Goal: Task Accomplishment & Management: Manage account settings

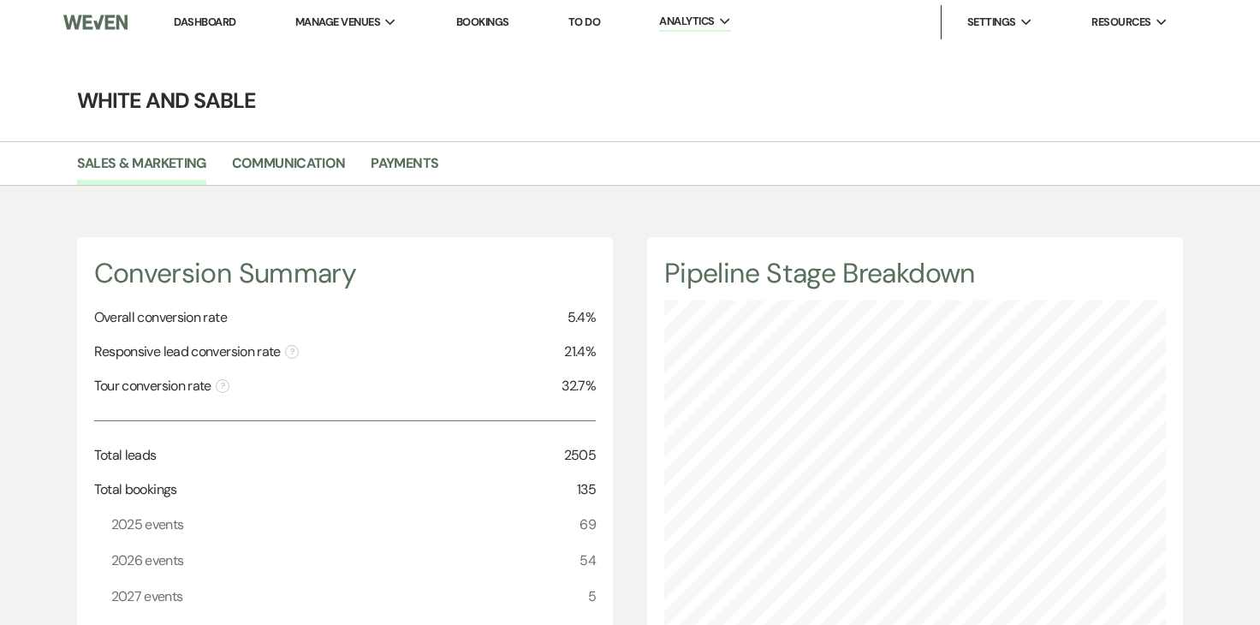
click at [215, 8] on li "Dashboard" at bounding box center [204, 22] width 79 height 34
click at [212, 27] on link "Dashboard" at bounding box center [205, 22] width 62 height 15
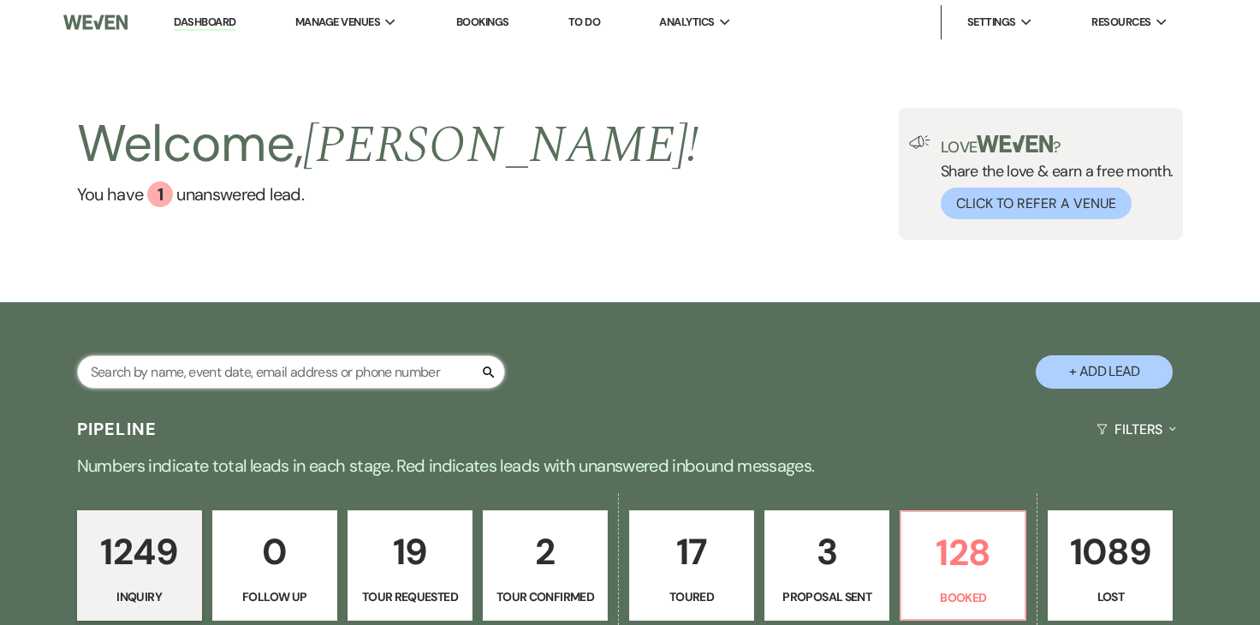
click at [356, 359] on input "text" at bounding box center [291, 371] width 428 height 33
click at [348, 384] on input "text" at bounding box center [291, 371] width 428 height 33
click at [344, 365] on input "text" at bounding box center [291, 371] width 428 height 33
click at [295, 330] on div "Search + Add Lead" at bounding box center [630, 357] width 1233 height 92
click at [281, 369] on input "text" at bounding box center [291, 371] width 428 height 33
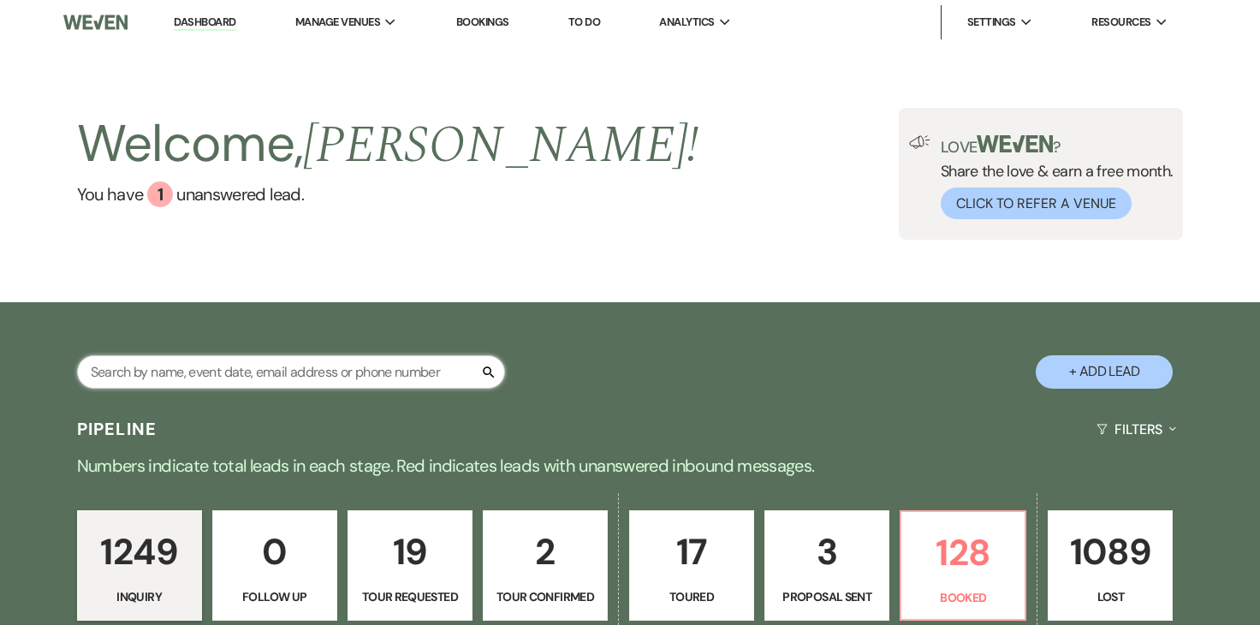
click at [270, 374] on input "text" at bounding box center [291, 371] width 428 height 33
type input "[PERSON_NAME]"
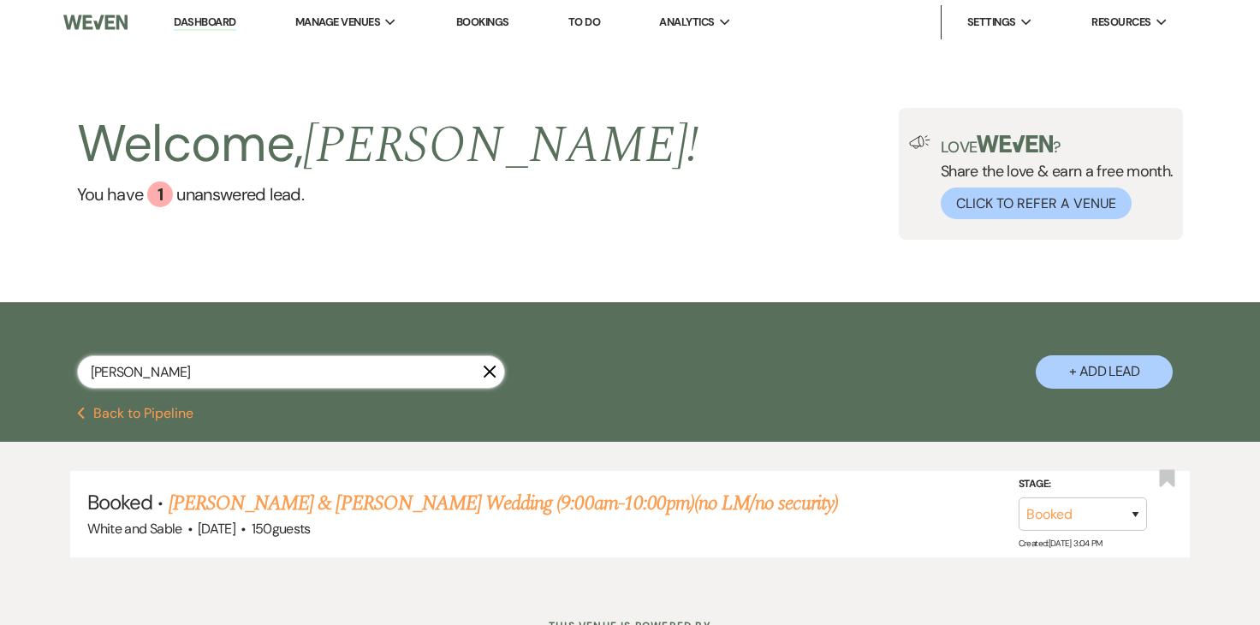
scroll to position [71, 0]
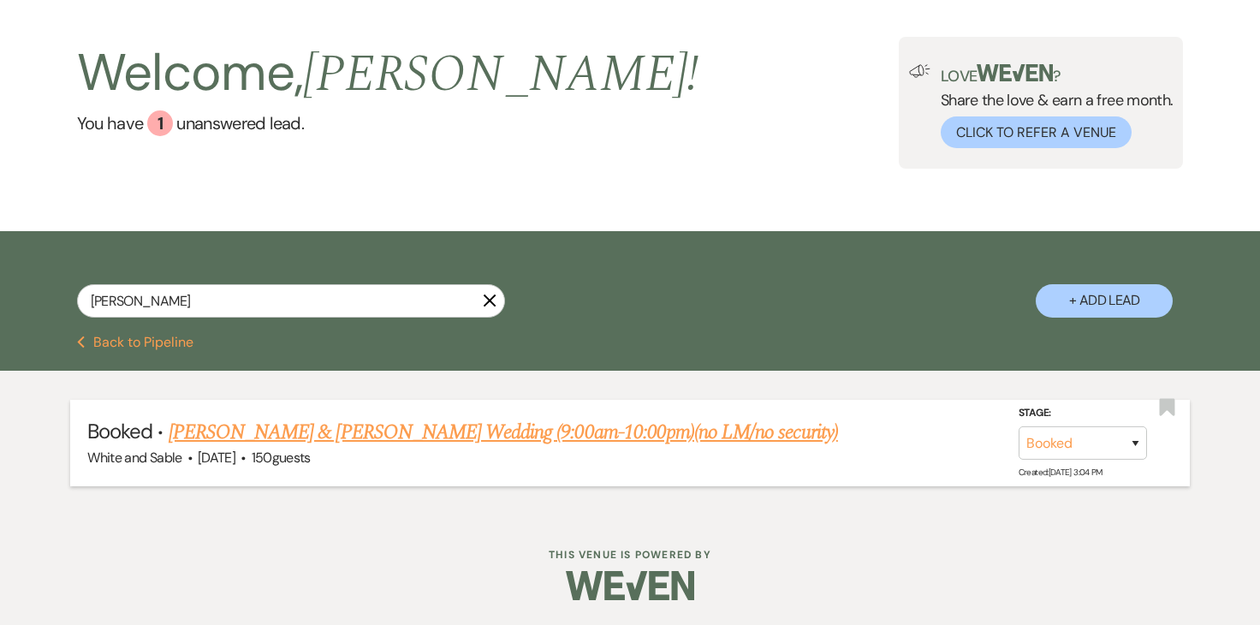
click at [467, 444] on link "[PERSON_NAME] & [PERSON_NAME] Wedding (9:00am-10:00pm)(no LM/no security)" at bounding box center [504, 432] width 670 height 31
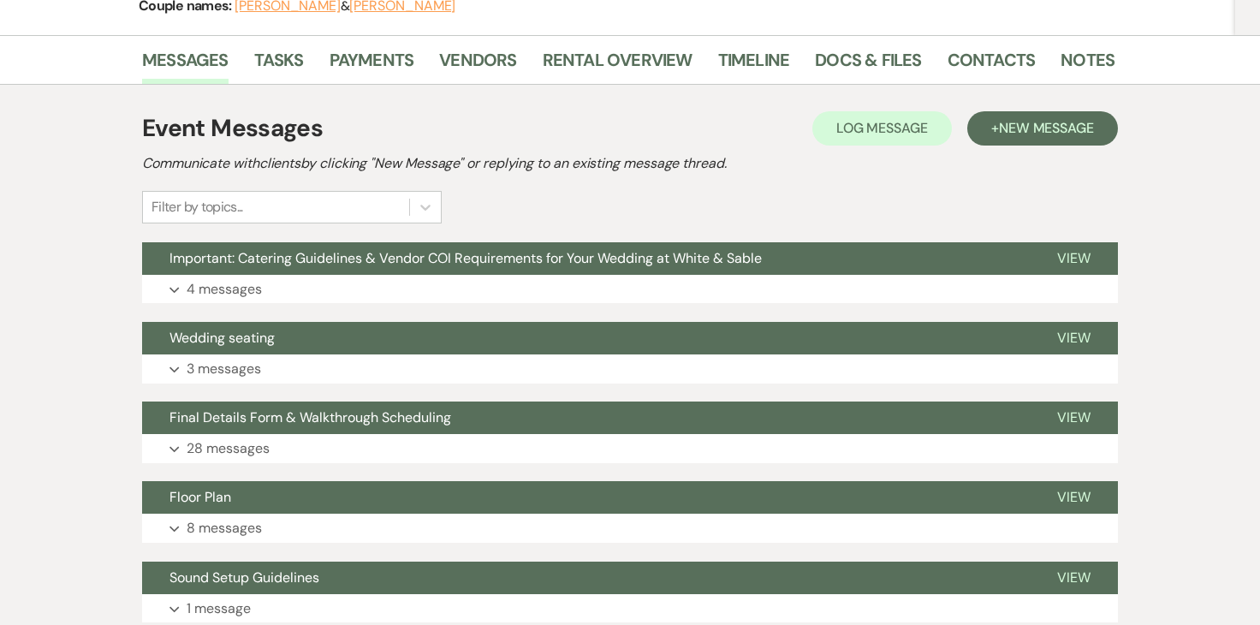
scroll to position [293, 0]
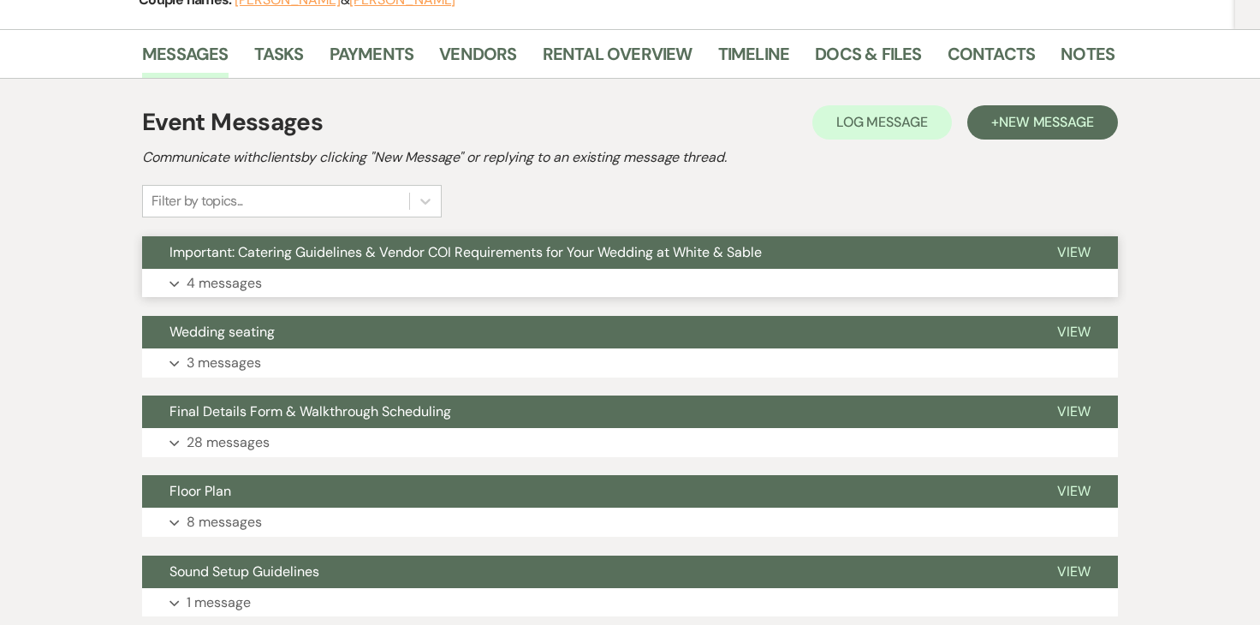
click at [244, 289] on p "4 messages" at bounding box center [224, 283] width 75 height 22
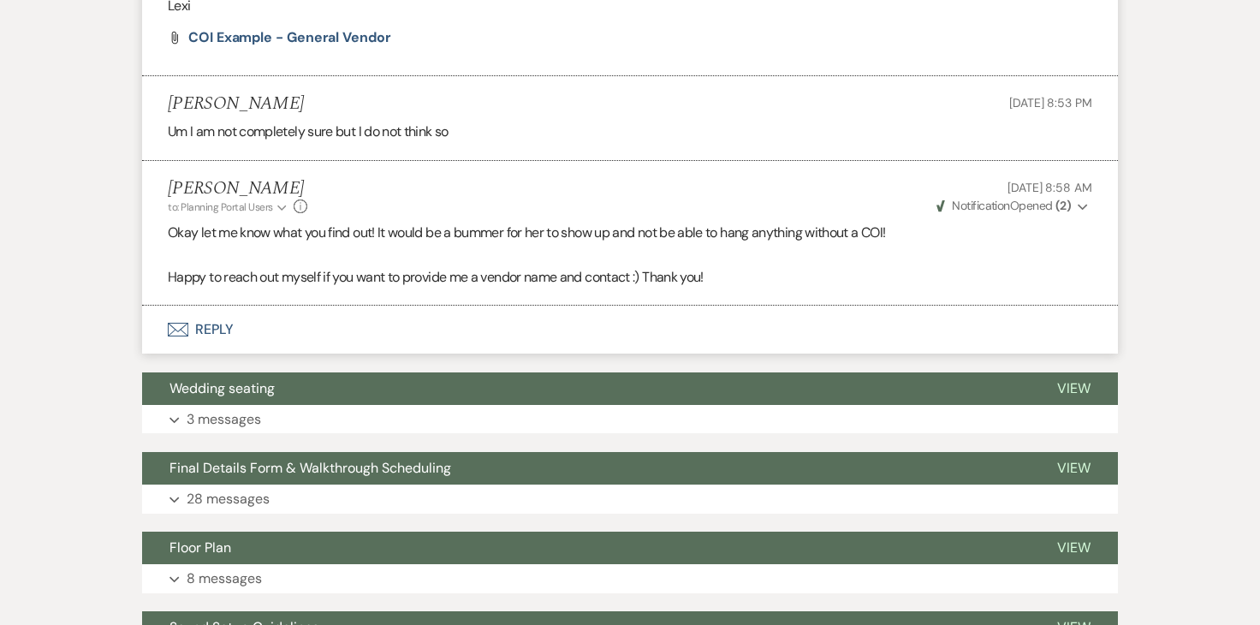
scroll to position [1974, 0]
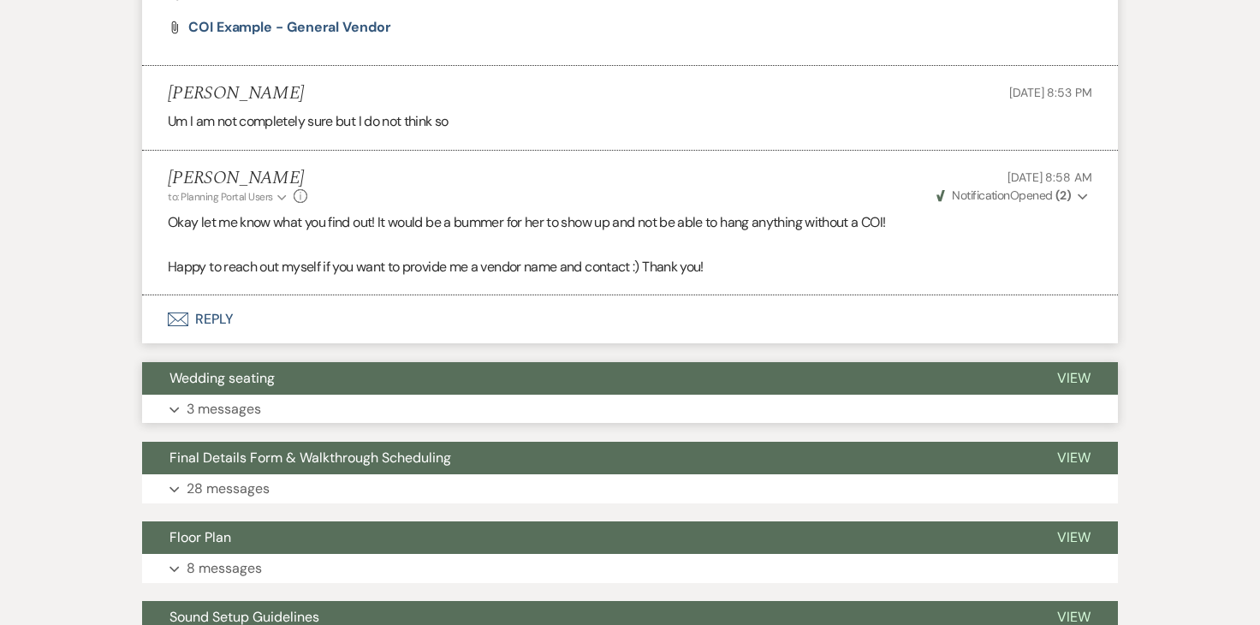
click at [206, 413] on p "3 messages" at bounding box center [224, 409] width 74 height 22
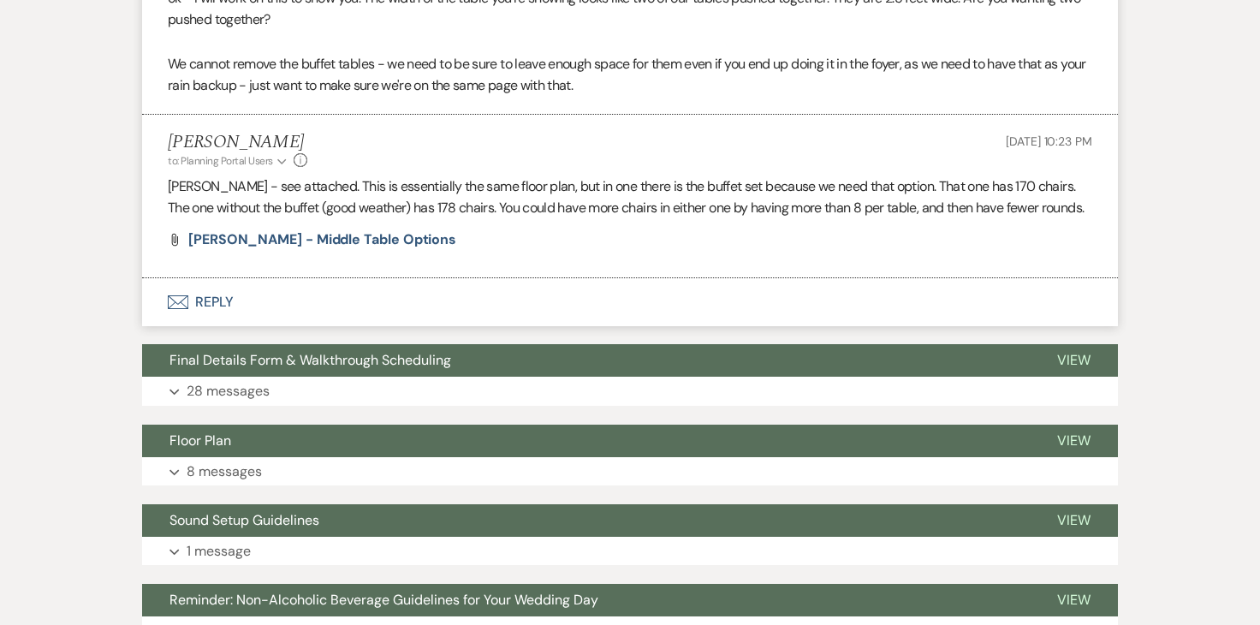
scroll to position [2450, 0]
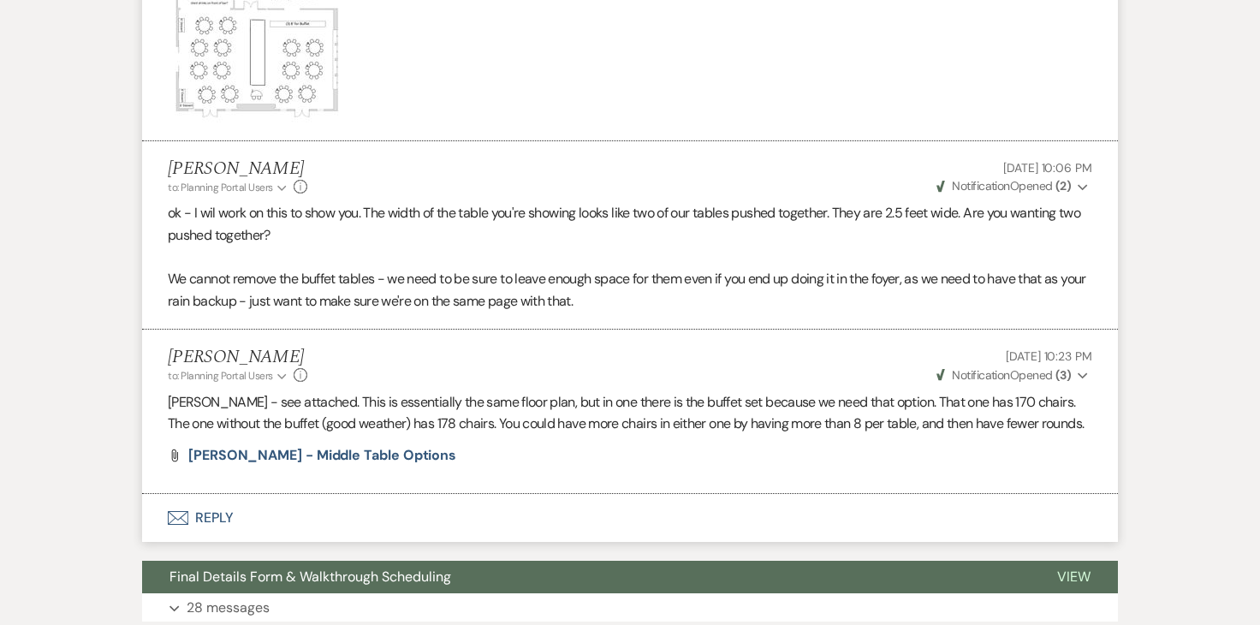
click at [217, 527] on button "Envelope Reply" at bounding box center [630, 518] width 976 height 48
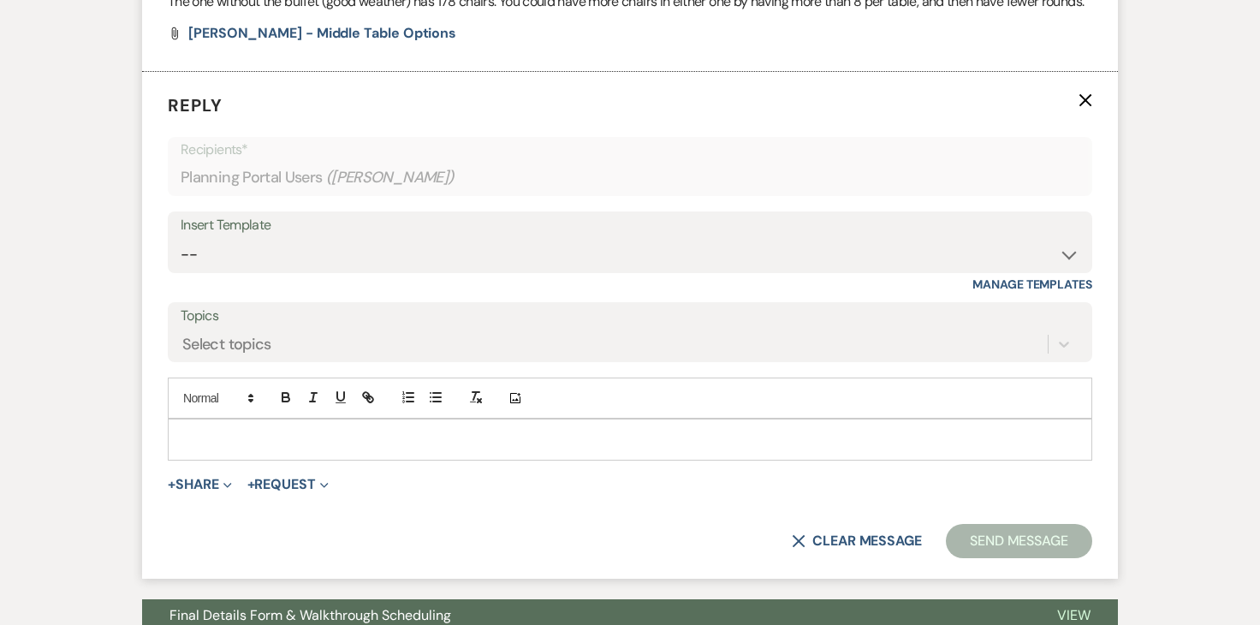
scroll to position [2885, 0]
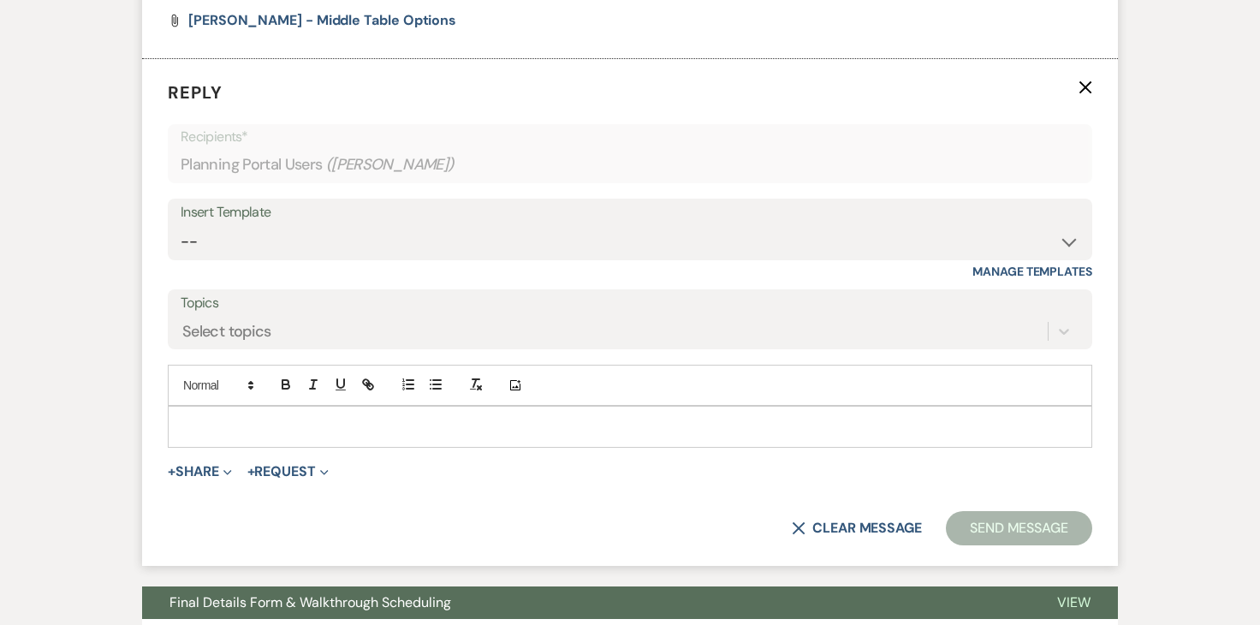
click at [313, 424] on p at bounding box center [630, 426] width 897 height 19
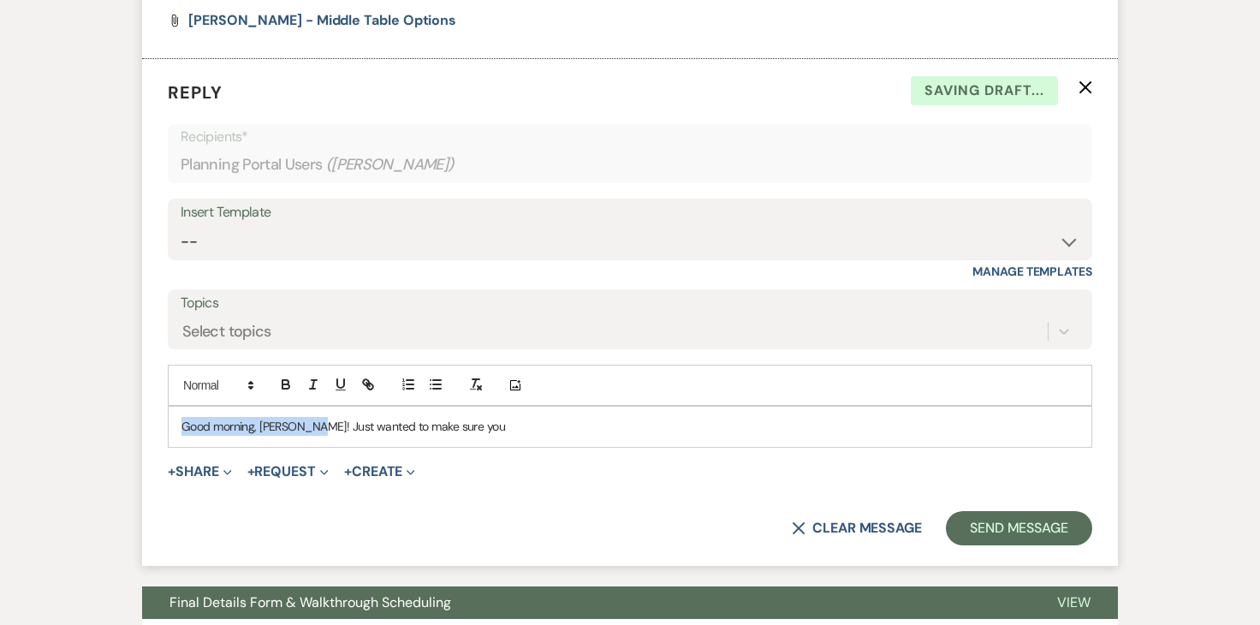
drag, startPoint x: 311, startPoint y: 426, endPoint x: 596, endPoint y: 416, distance: 285.3
click at [596, 417] on p "Good morning, [PERSON_NAME]! Just wanted to make sure you" at bounding box center [630, 426] width 897 height 19
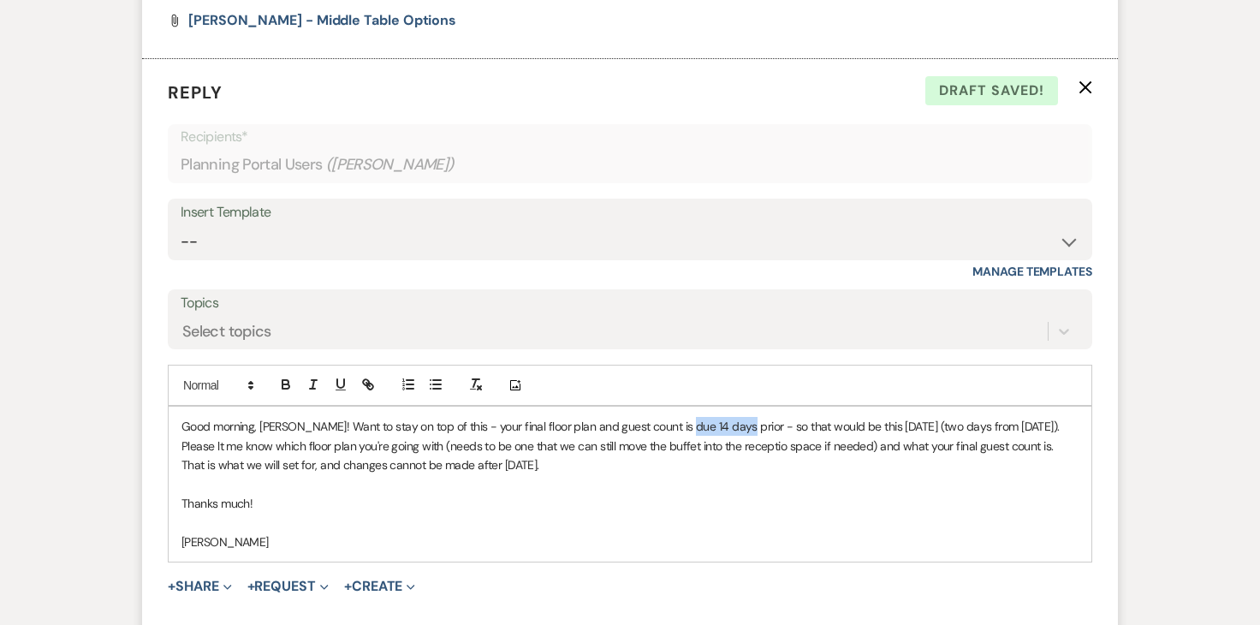
drag, startPoint x: 676, startPoint y: 423, endPoint x: 731, endPoint y: 424, distance: 54.8
click at [731, 424] on p "Good morning, [PERSON_NAME]! Want to stay on top of this - your final floor pla…" at bounding box center [630, 445] width 897 height 57
drag, startPoint x: 735, startPoint y: 424, endPoint x: 674, endPoint y: 425, distance: 60.8
click at [674, 425] on p "Good morning, [PERSON_NAME]! Want to stay on top of this - your final floor pla…" at bounding box center [630, 445] width 897 height 57
click at [283, 384] on icon "button" at bounding box center [286, 386] width 7 height 4
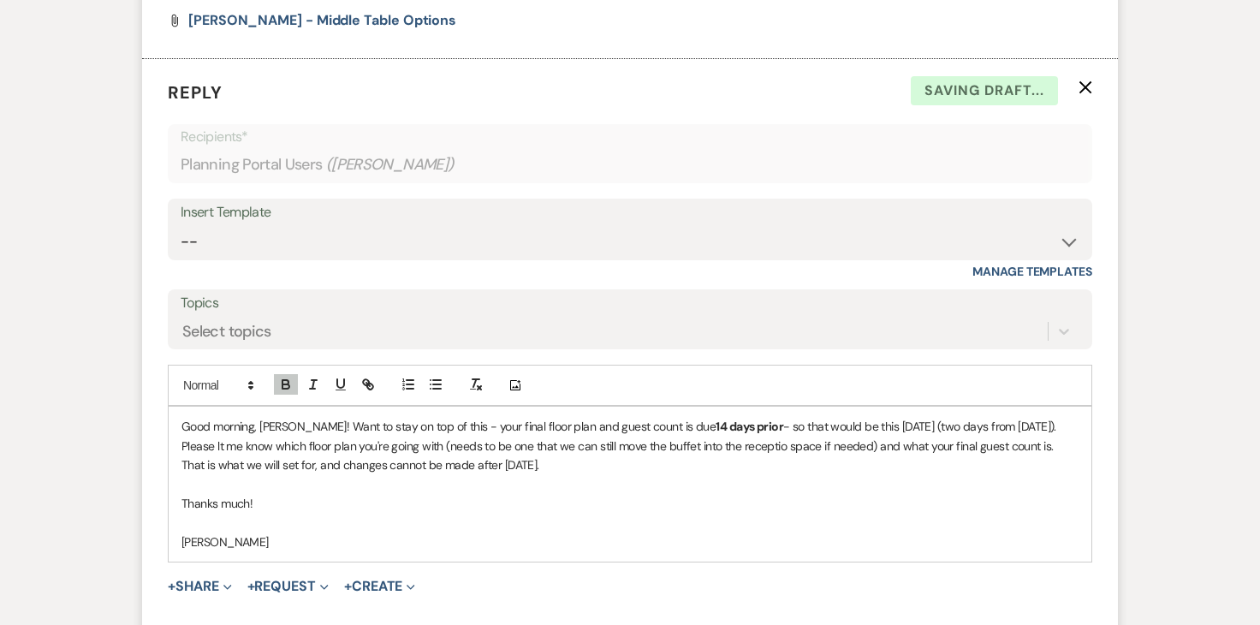
click at [580, 460] on p "Good morning, [PERSON_NAME]! Want to stay on top of this - your final floor pla…" at bounding box center [630, 445] width 897 height 57
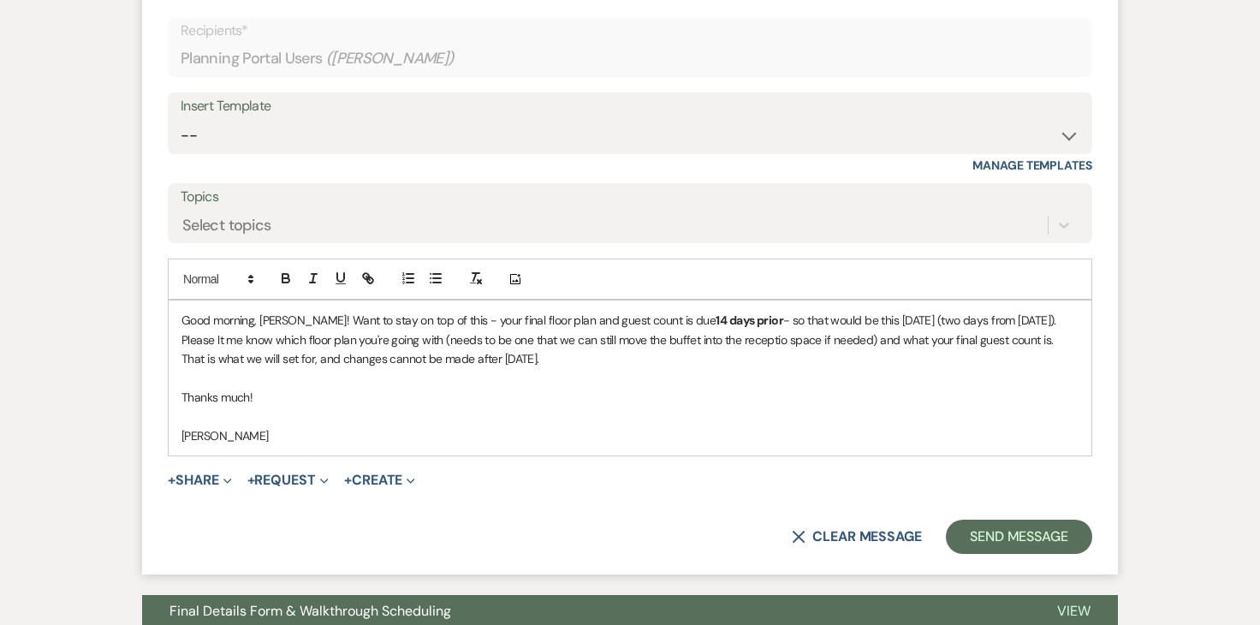
scroll to position [2996, 0]
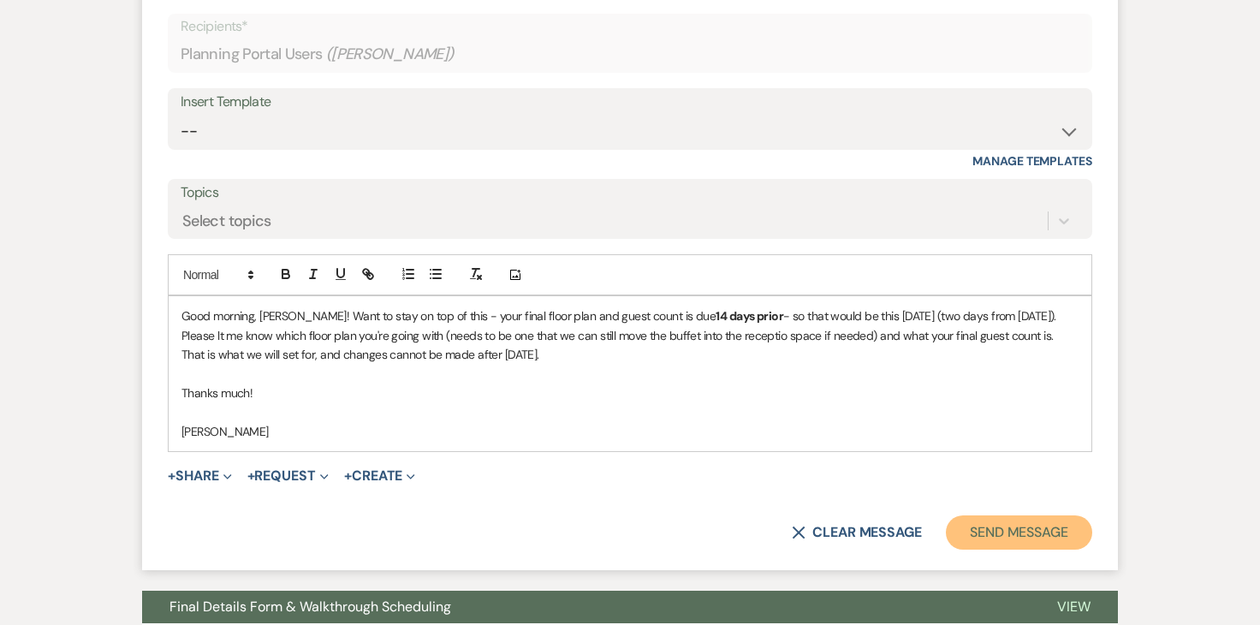
click at [995, 530] on button "Send Message" at bounding box center [1019, 532] width 146 height 34
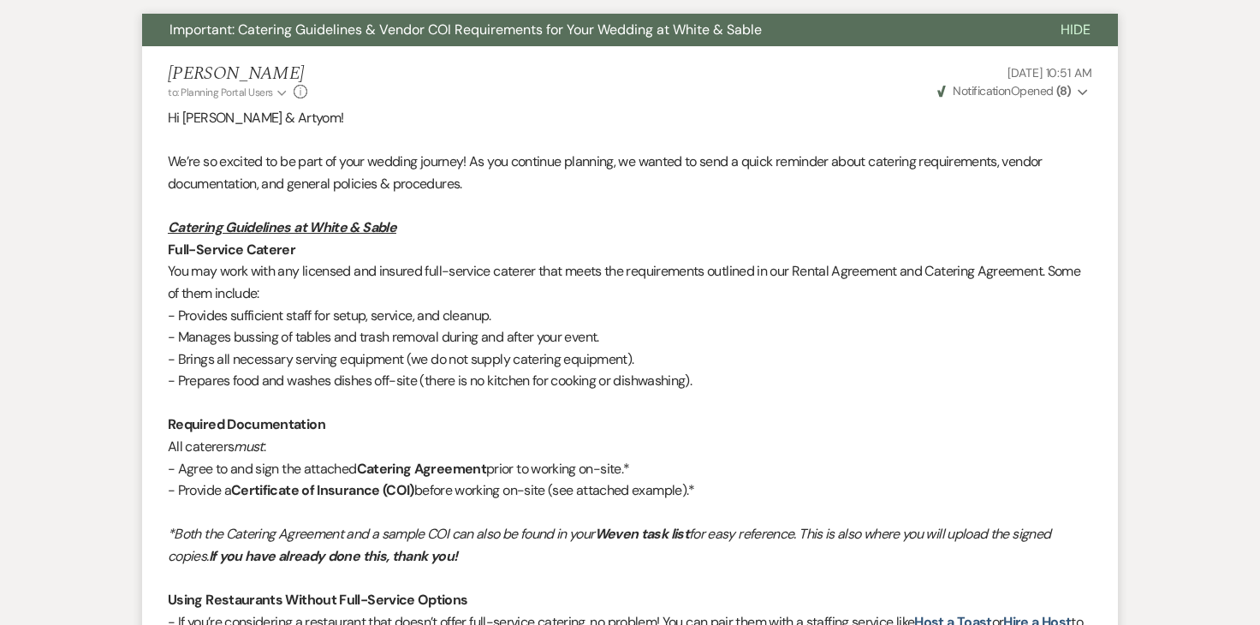
scroll to position [0, 0]
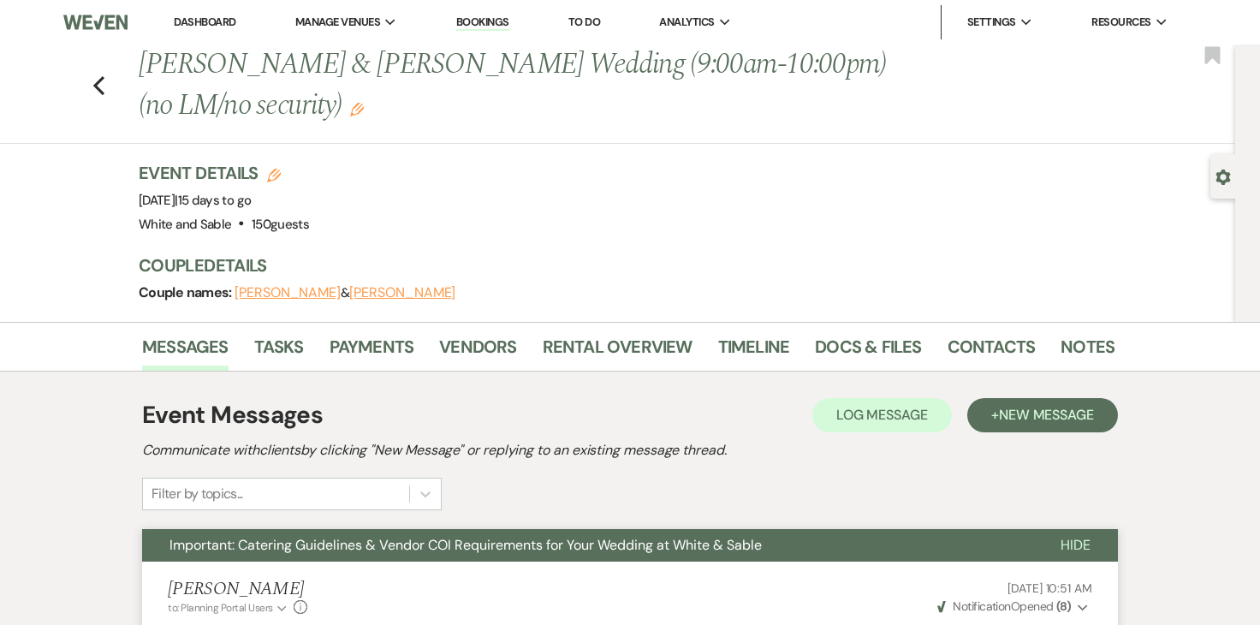
click at [229, 25] on link "Dashboard" at bounding box center [205, 22] width 62 height 15
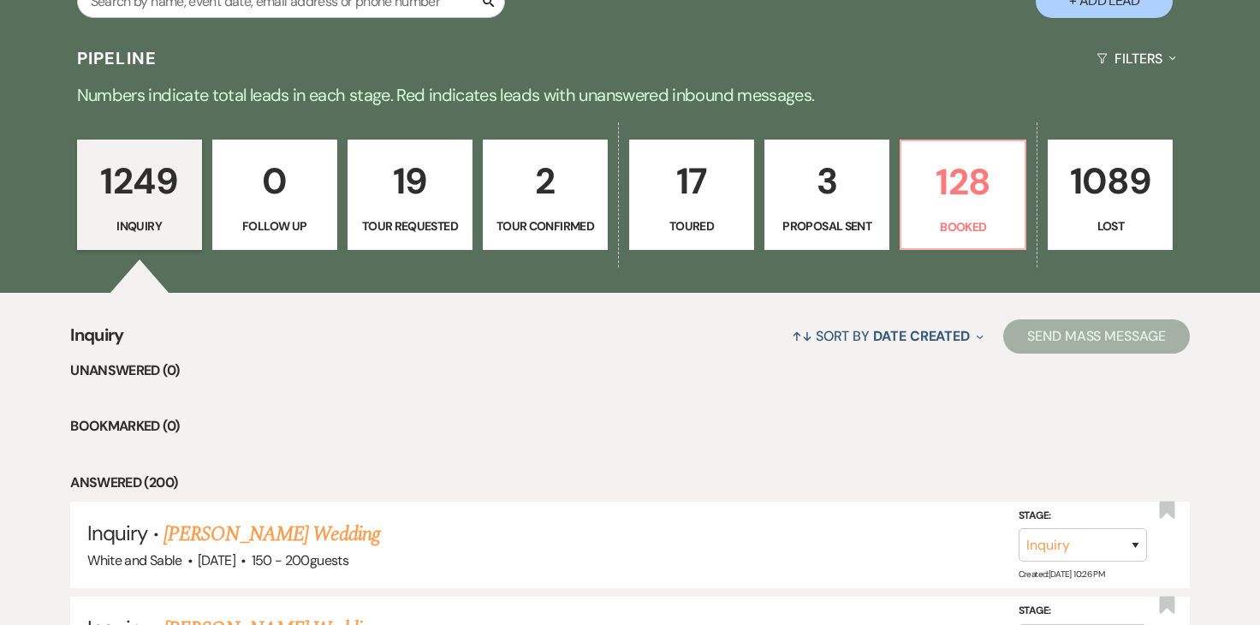
scroll to position [348, 0]
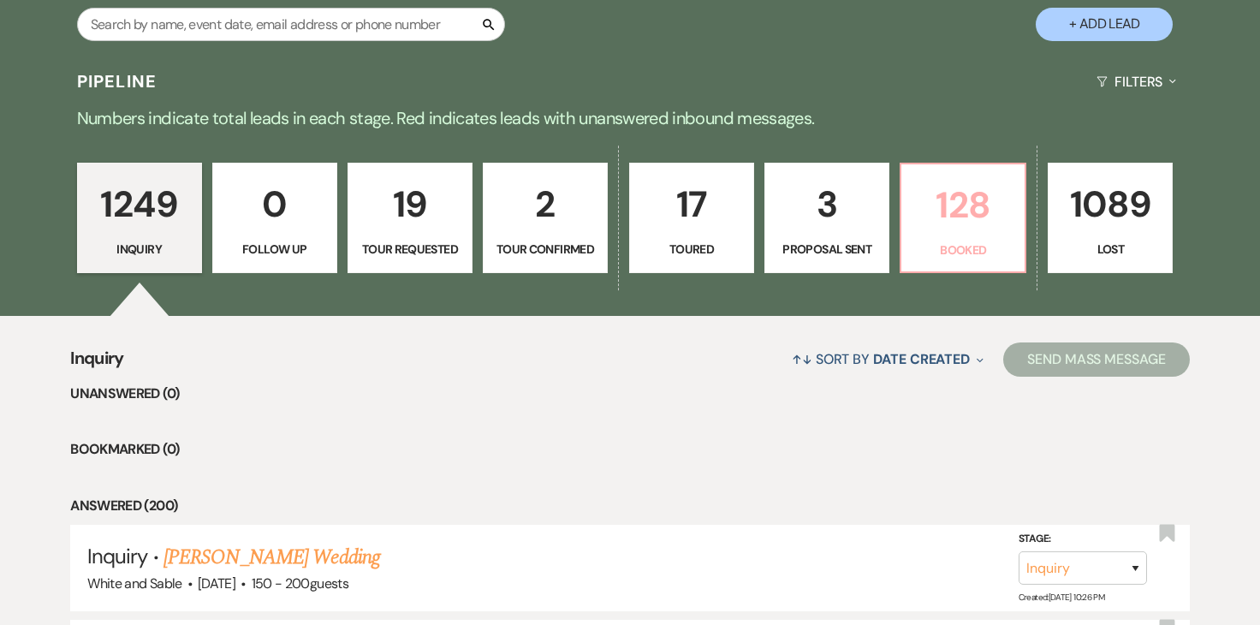
click at [926, 217] on p "128" at bounding box center [963, 204] width 103 height 57
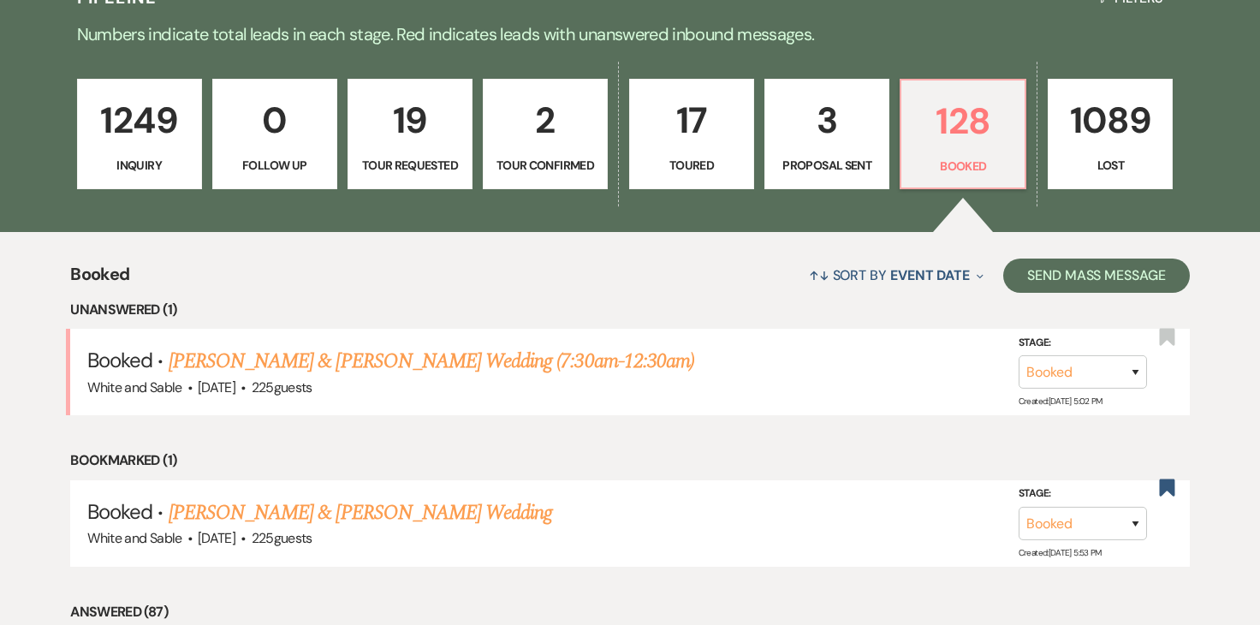
scroll to position [438, 0]
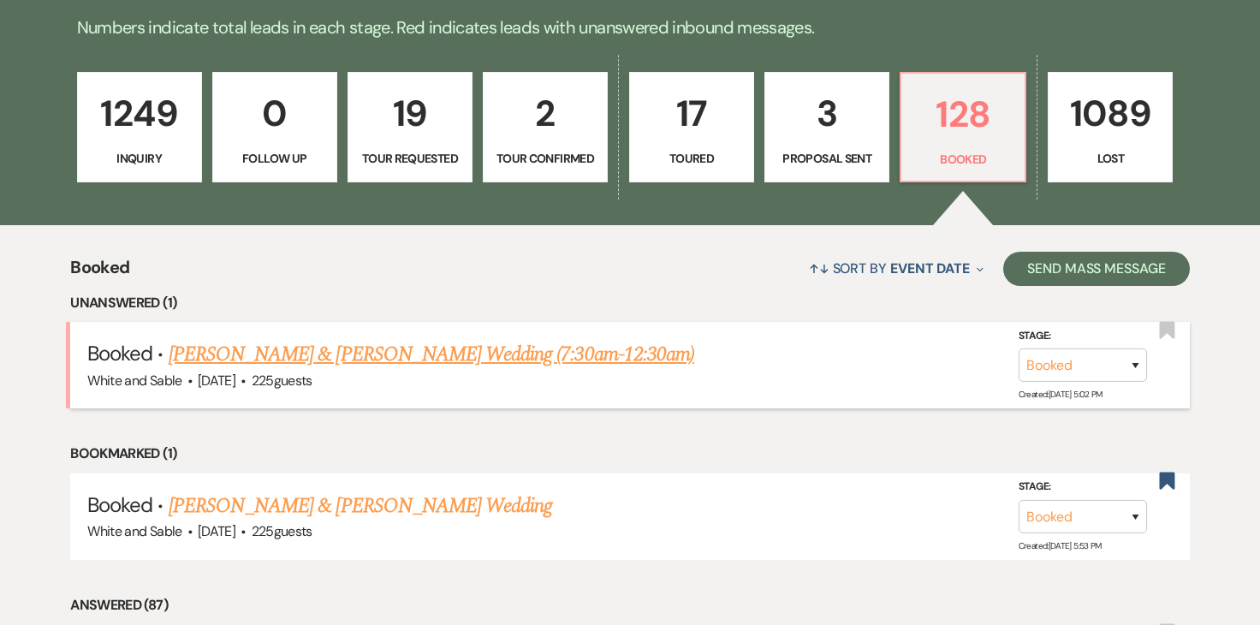
click at [495, 354] on link "[PERSON_NAME] & [PERSON_NAME] Wedding (7:30am-12:30am)" at bounding box center [432, 354] width 526 height 31
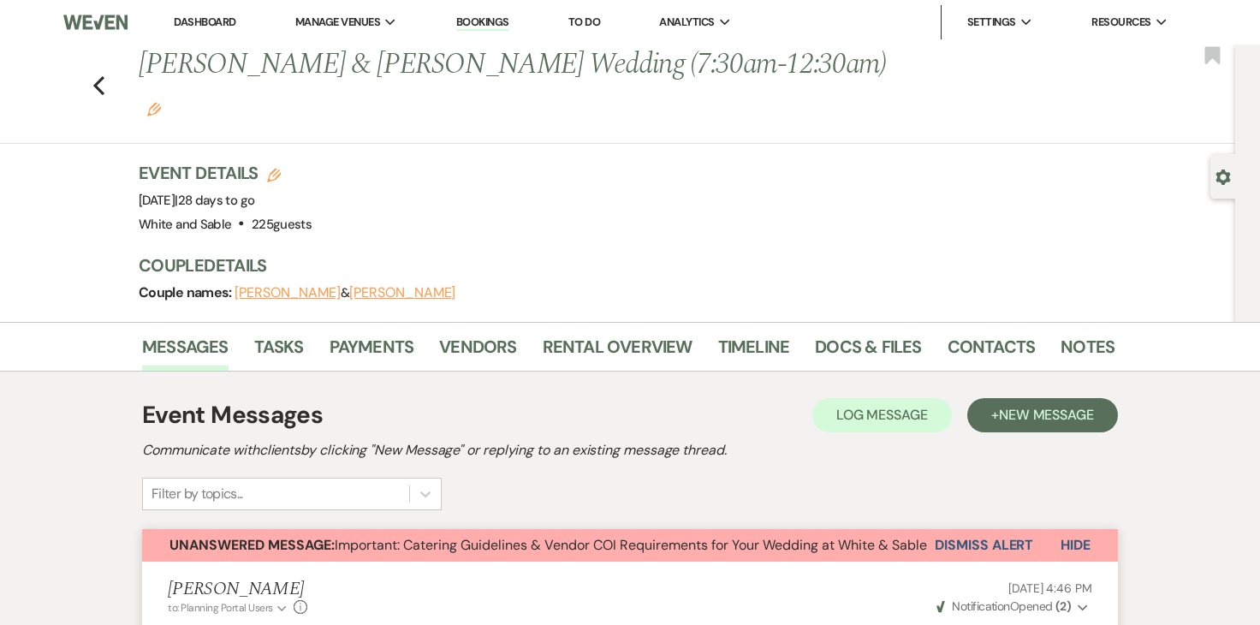
click at [235, 19] on link "Dashboard" at bounding box center [205, 22] width 62 height 15
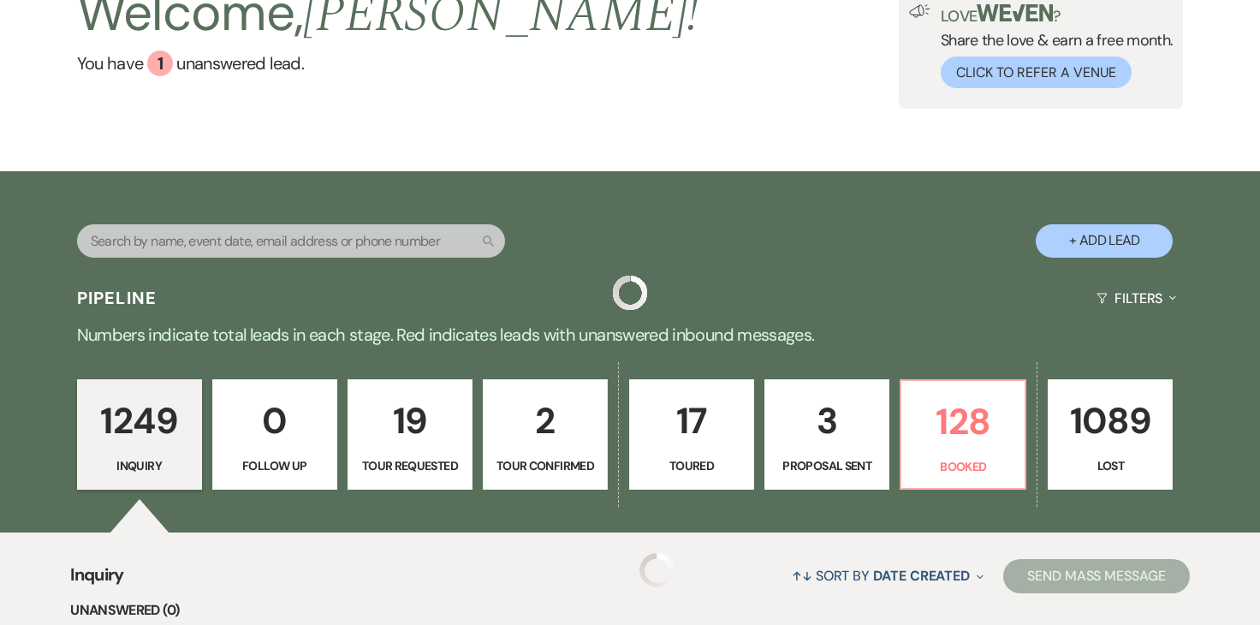
scroll to position [176, 0]
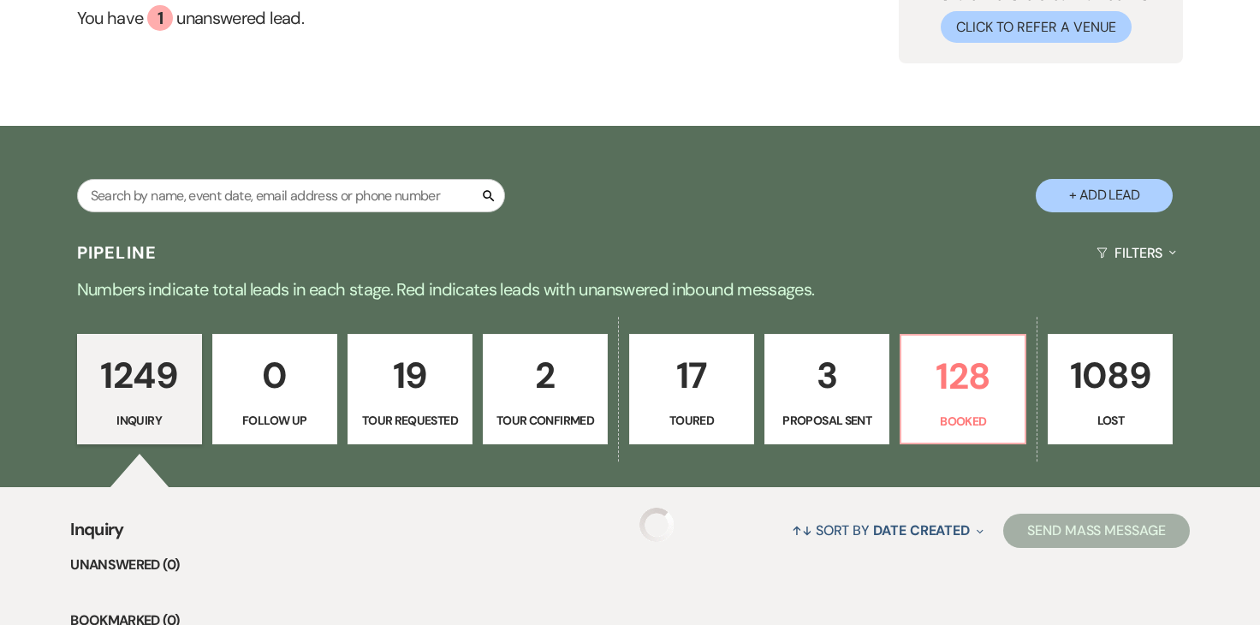
click at [854, 420] on p "Proposal Sent" at bounding box center [827, 420] width 103 height 19
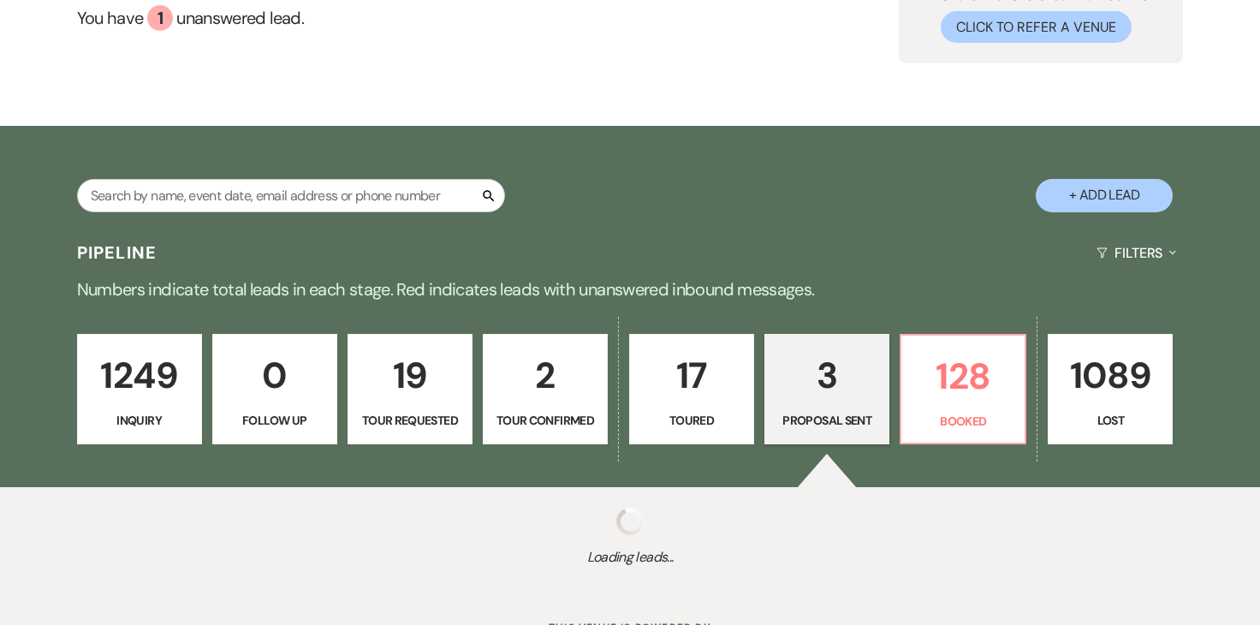
select select "6"
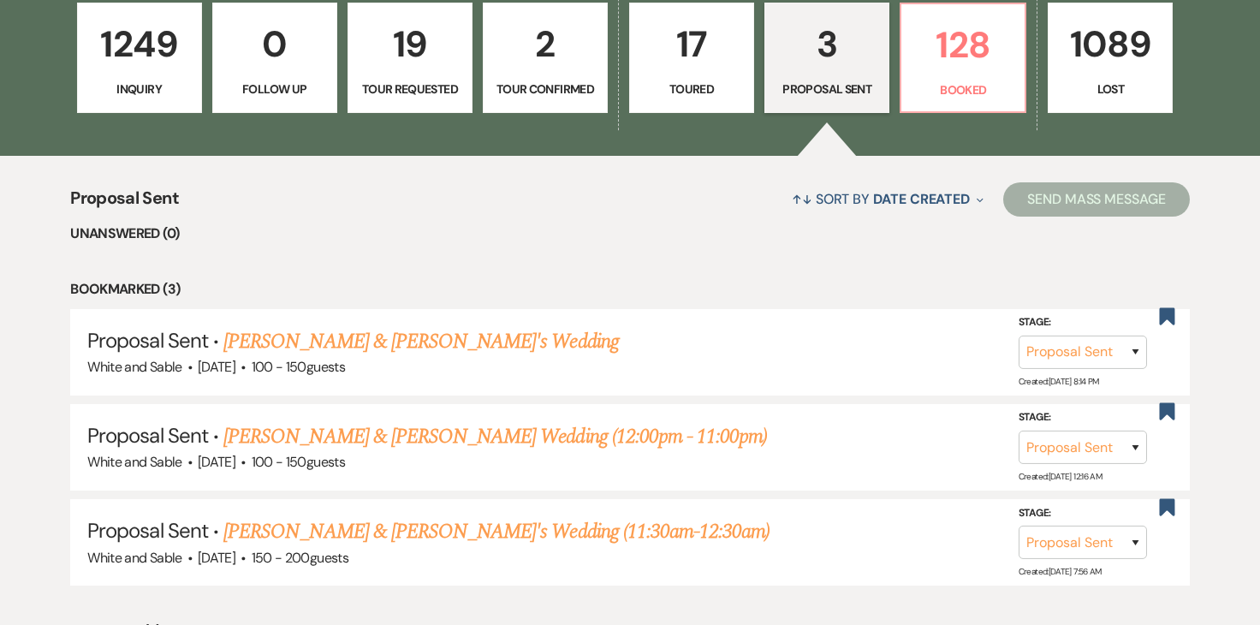
scroll to position [507, 0]
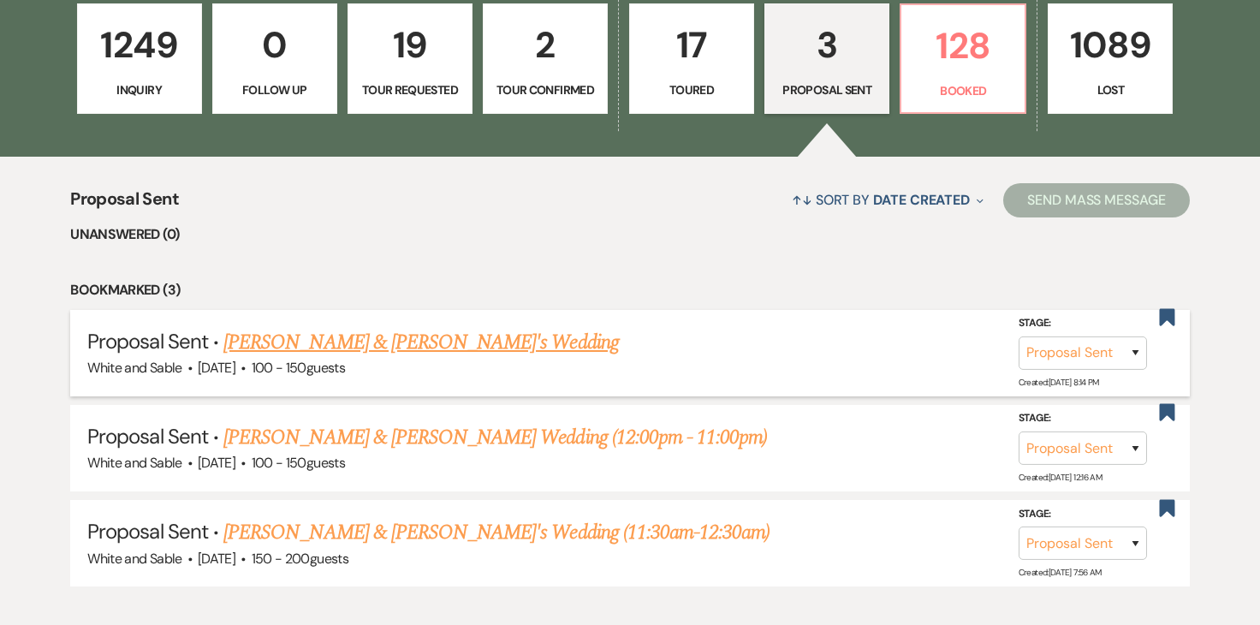
click at [451, 348] on link "[PERSON_NAME] & [PERSON_NAME]'s Wedding" at bounding box center [421, 342] width 396 height 31
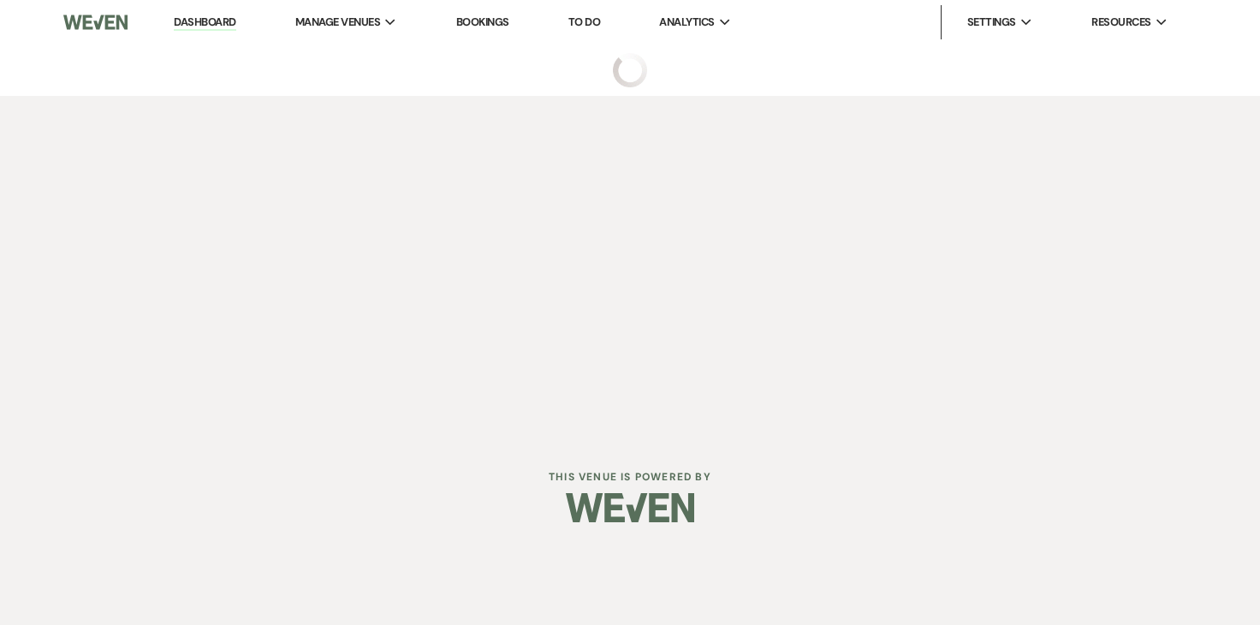
select select "6"
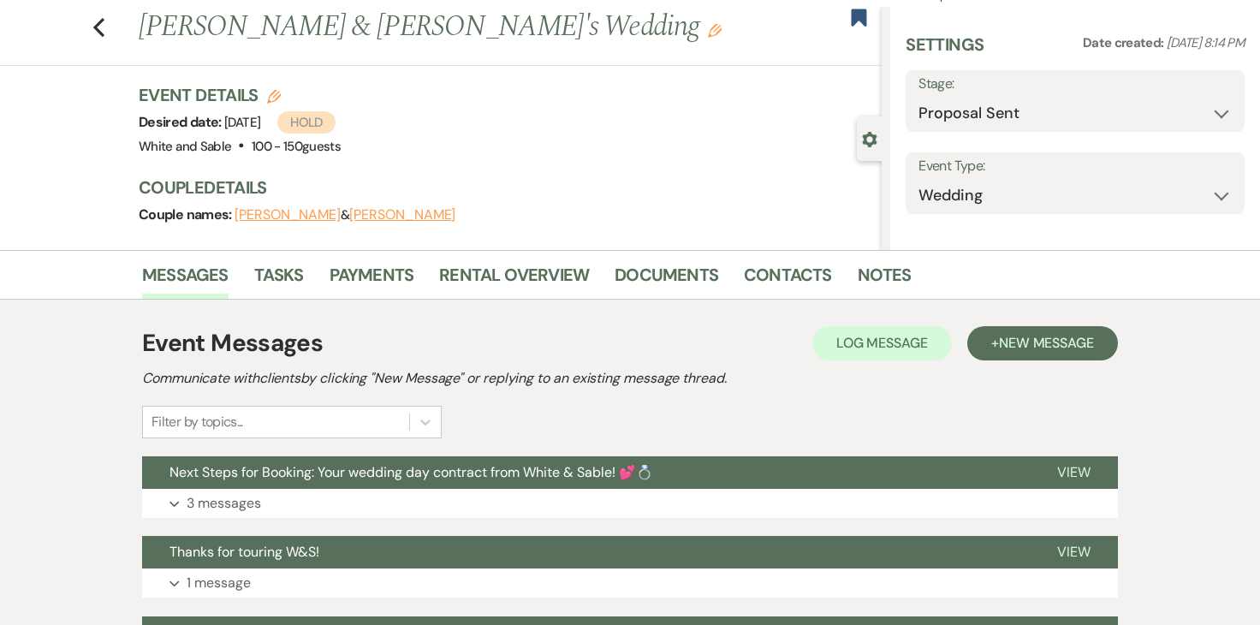
select select "6"
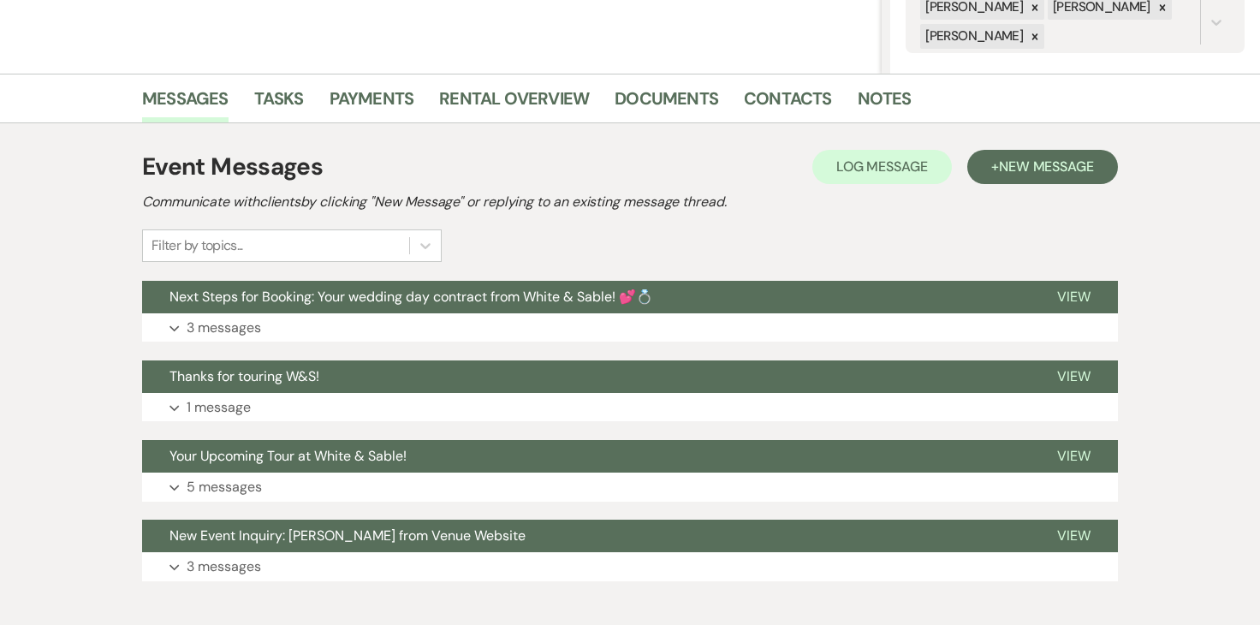
scroll to position [357, 0]
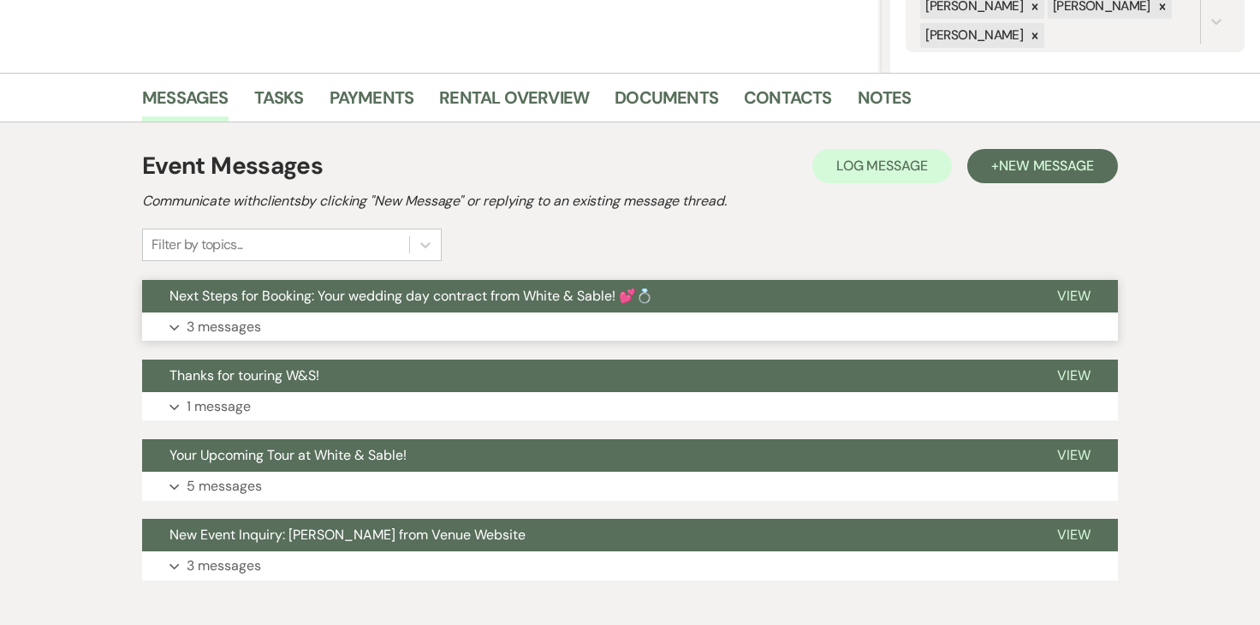
click at [223, 328] on p "3 messages" at bounding box center [224, 327] width 74 height 22
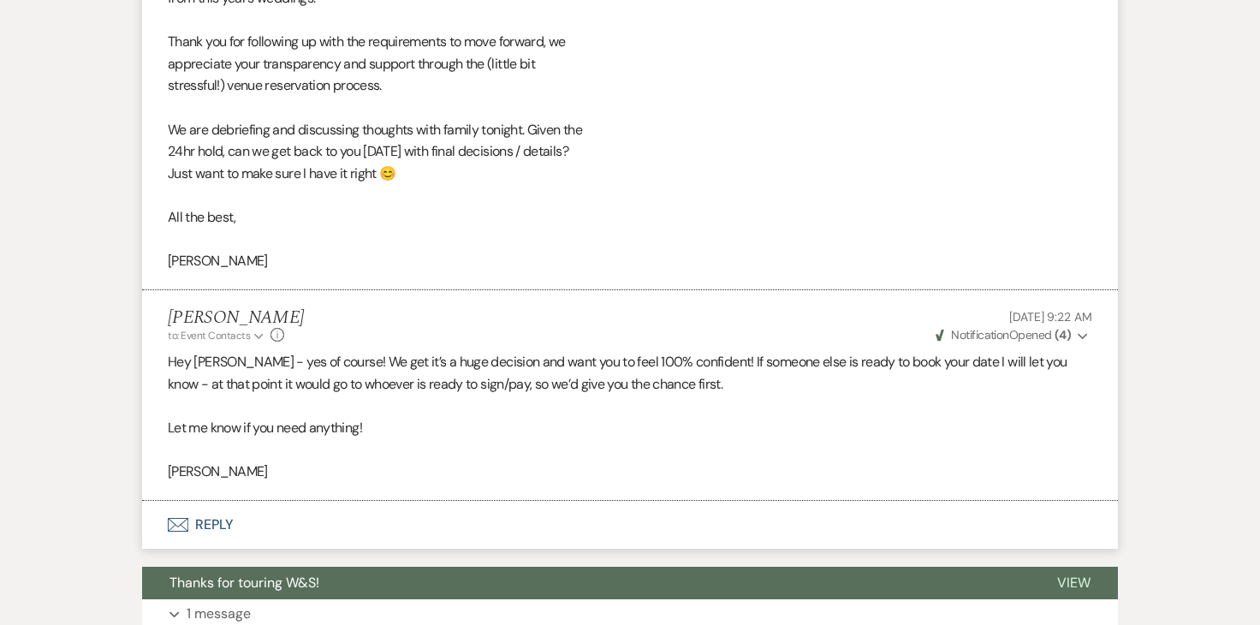
scroll to position [1566, 0]
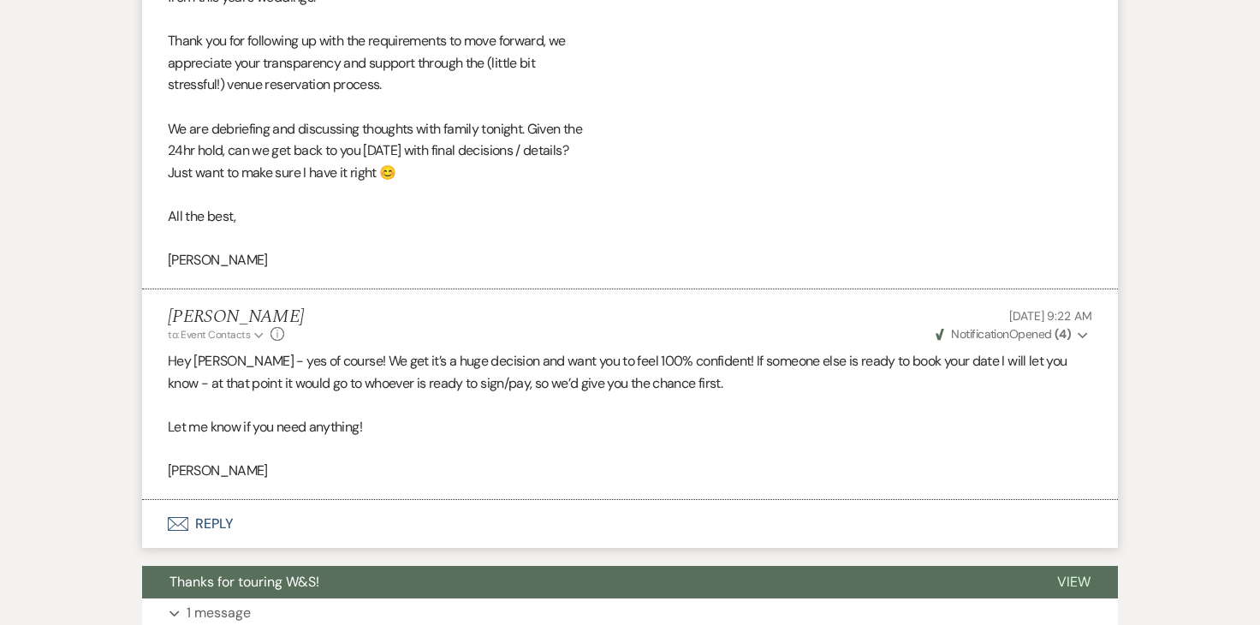
click at [1061, 337] on strong "( 4 )" at bounding box center [1063, 333] width 16 height 15
click at [707, 291] on li "[PERSON_NAME] to: Event Contacts Expand Info [DATE] 9:22 AM Weven Check Notific…" at bounding box center [630, 394] width 976 height 211
click at [214, 519] on button "Envelope Reply" at bounding box center [630, 524] width 976 height 48
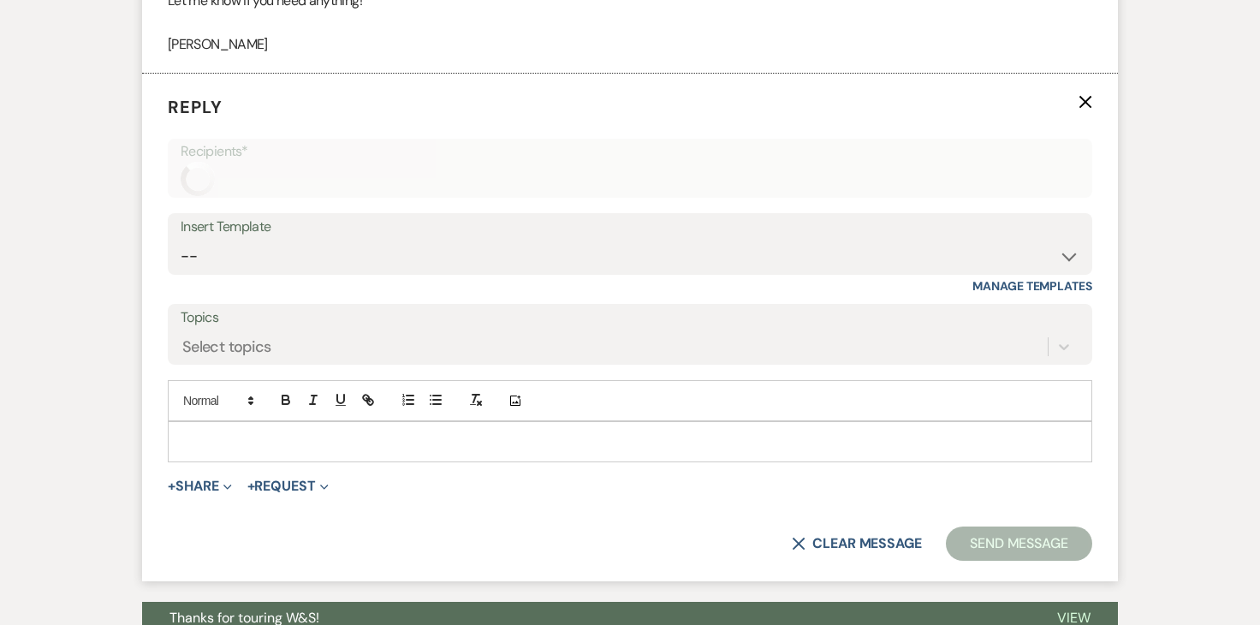
scroll to position [2007, 0]
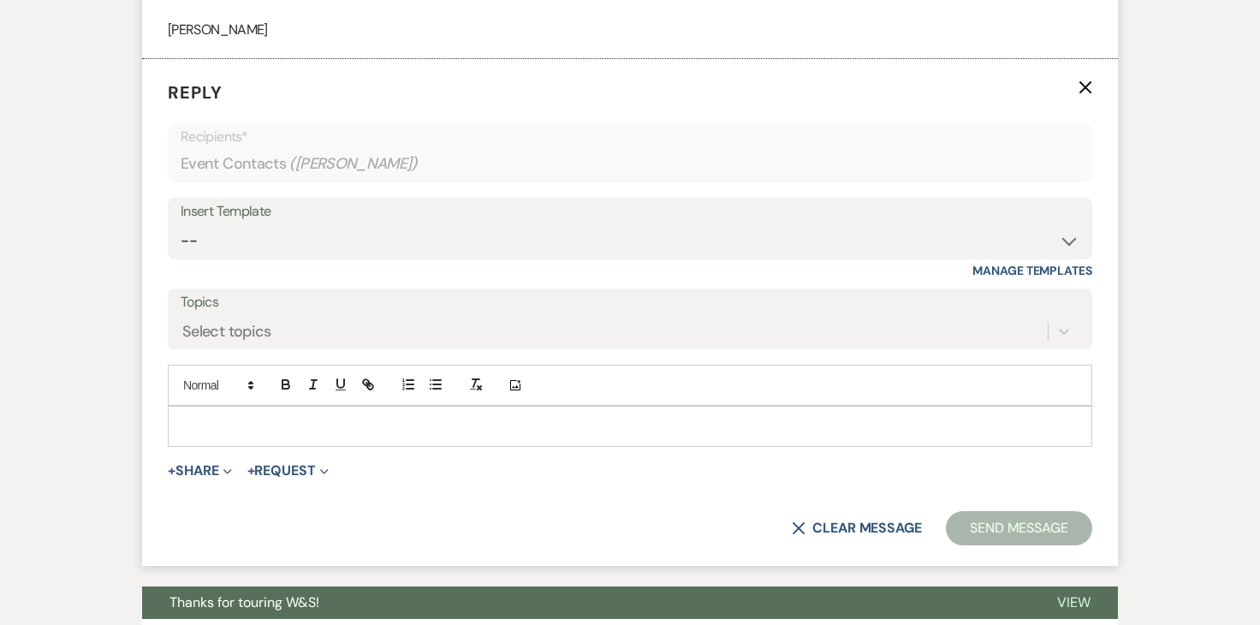
click at [390, 420] on p at bounding box center [630, 426] width 897 height 19
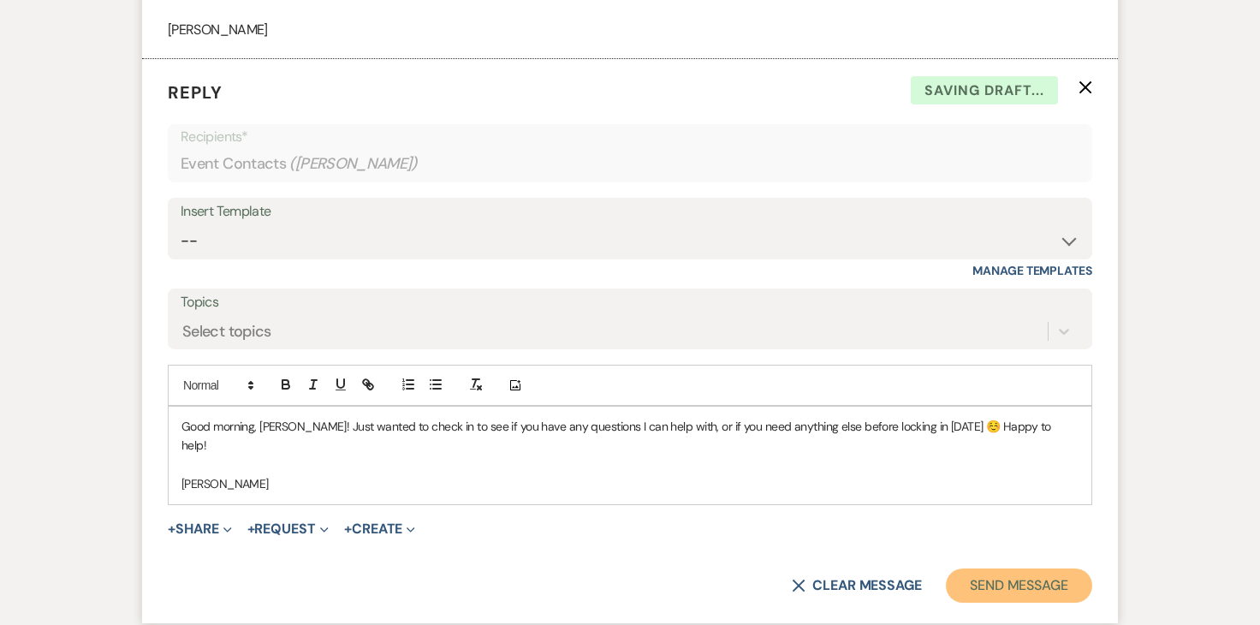
click at [997, 569] on button "Send Message" at bounding box center [1019, 586] width 146 height 34
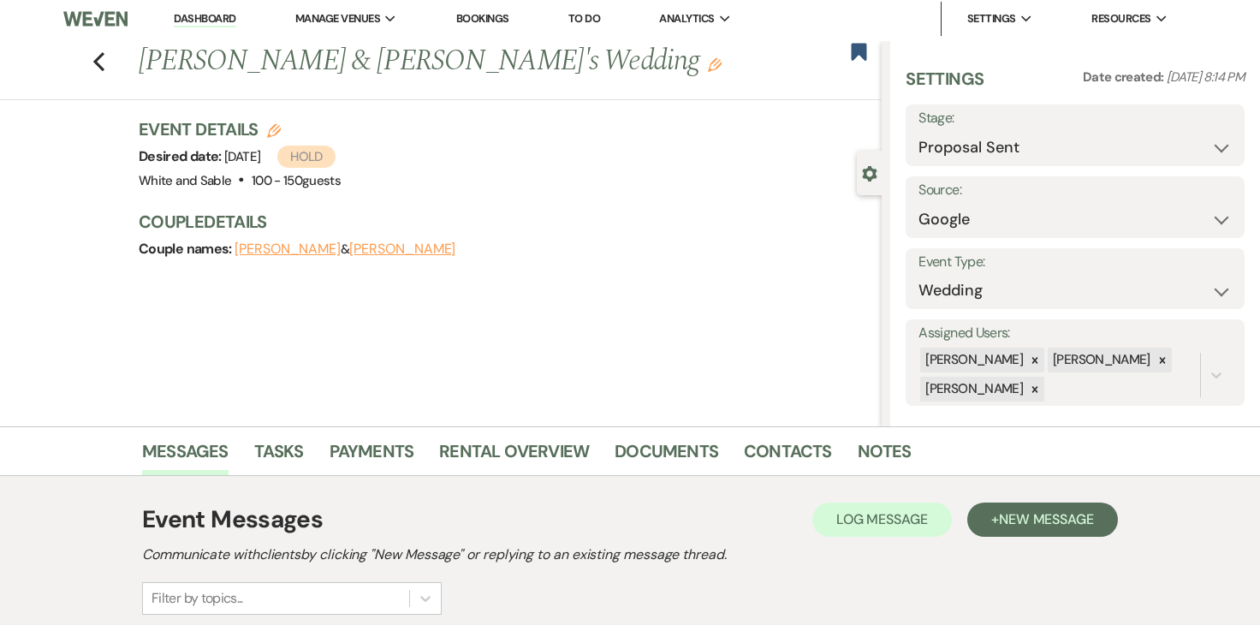
scroll to position [0, 0]
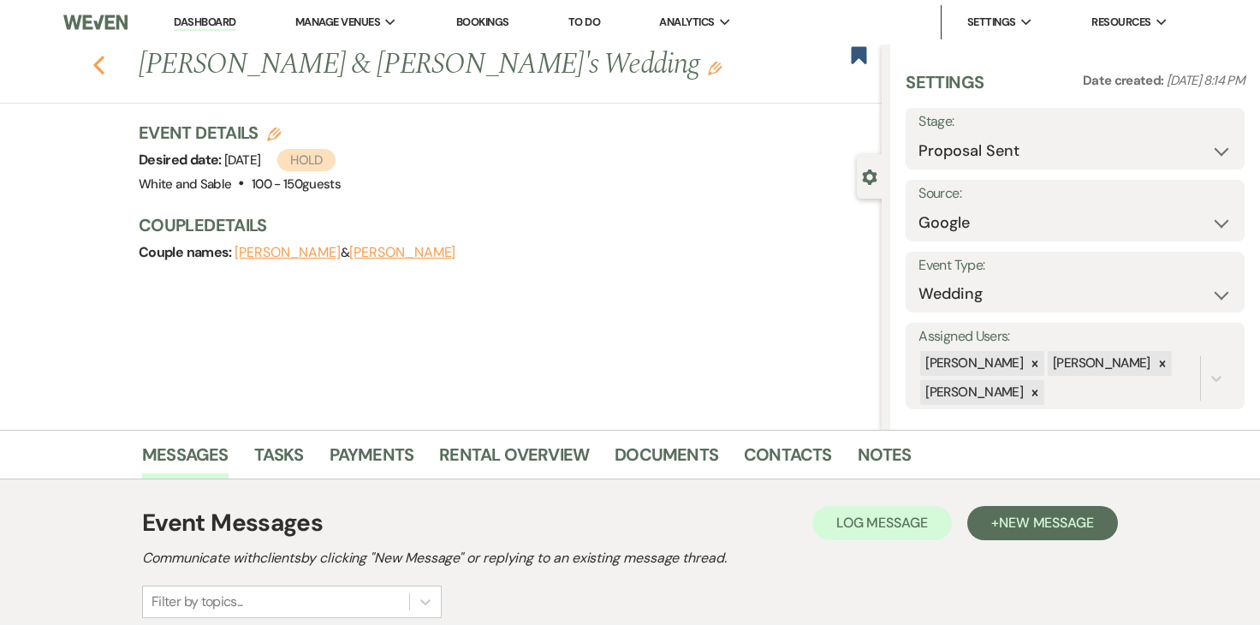
click at [101, 63] on icon "Previous" at bounding box center [98, 65] width 13 height 21
select select "6"
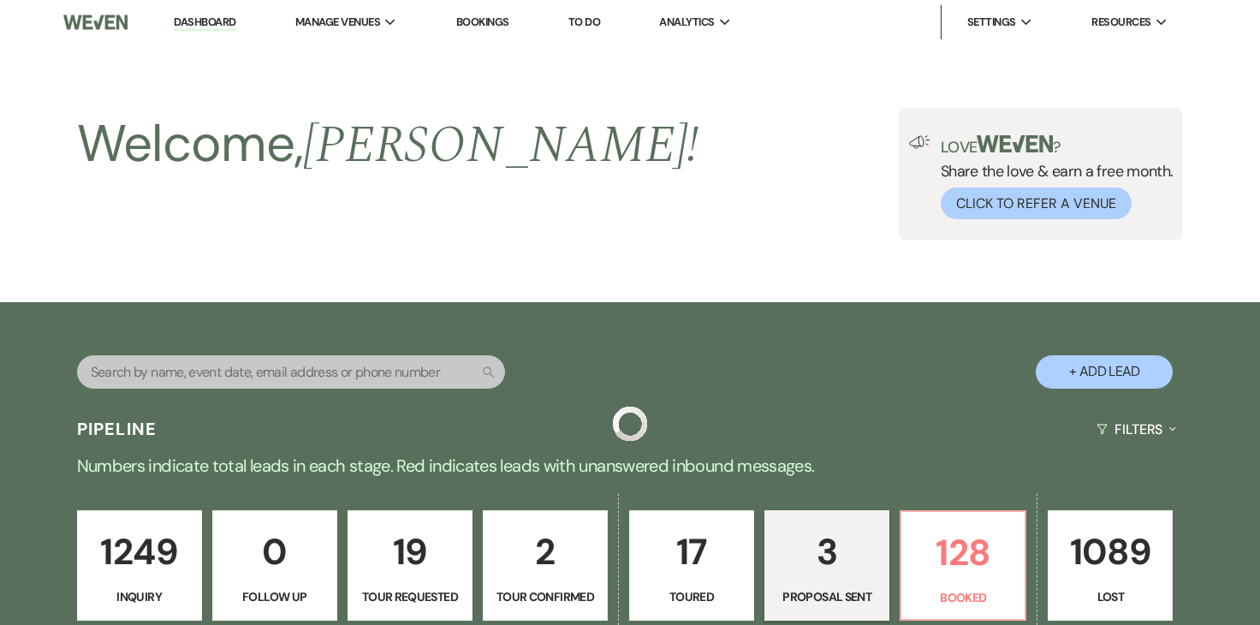
scroll to position [507, 0]
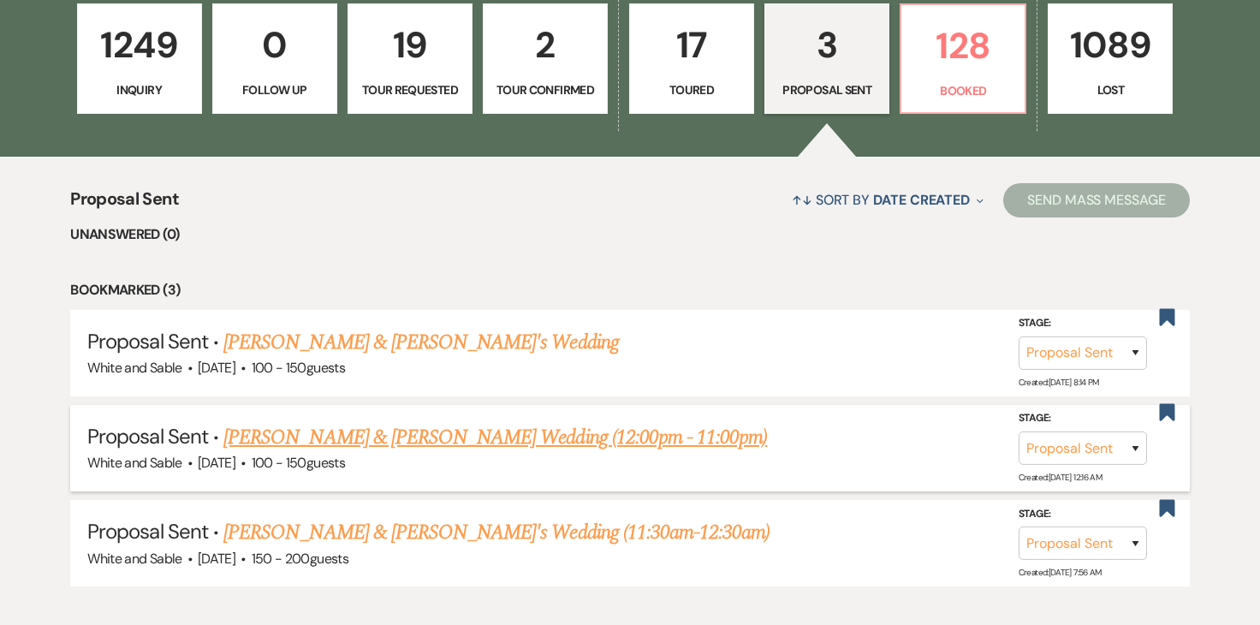
click at [393, 438] on link "[PERSON_NAME] & [PERSON_NAME] Wedding (12:00pm - 11:00pm)" at bounding box center [495, 437] width 544 height 31
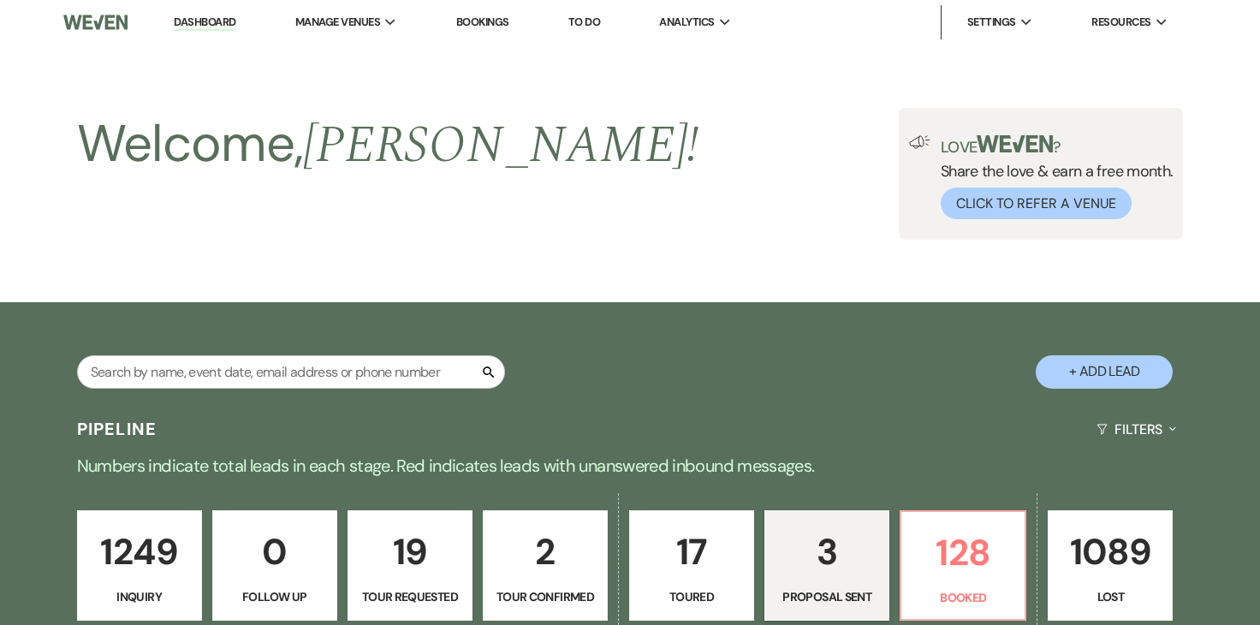
select select "6"
select select "12"
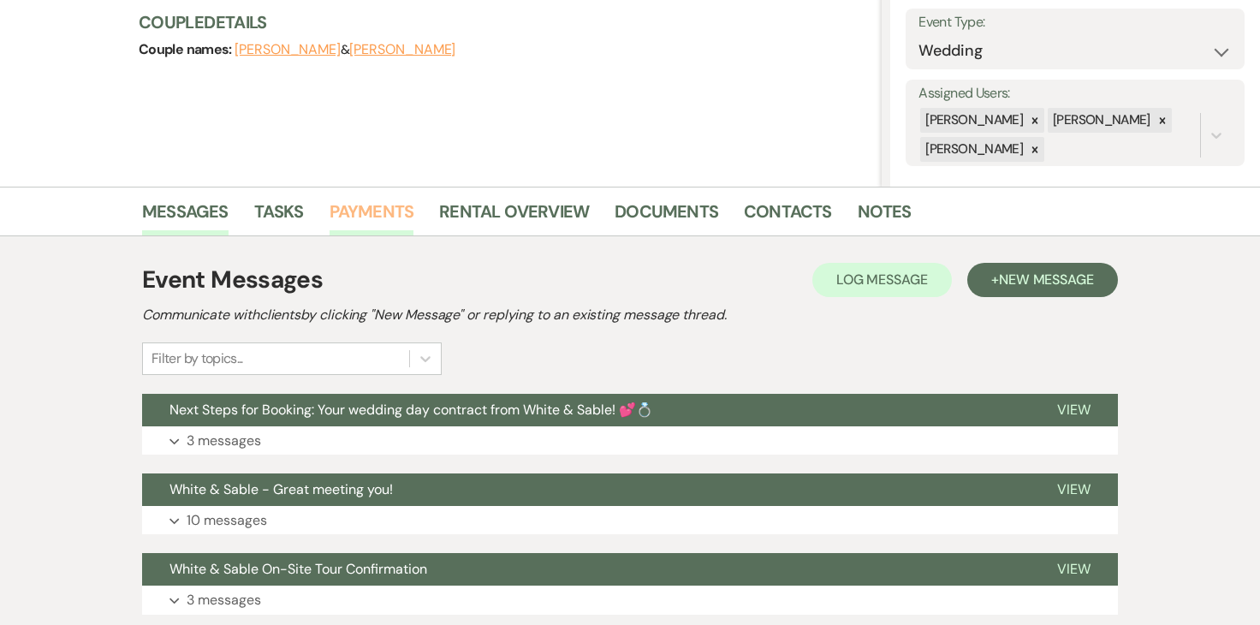
click at [365, 204] on link "Payments" at bounding box center [372, 217] width 85 height 38
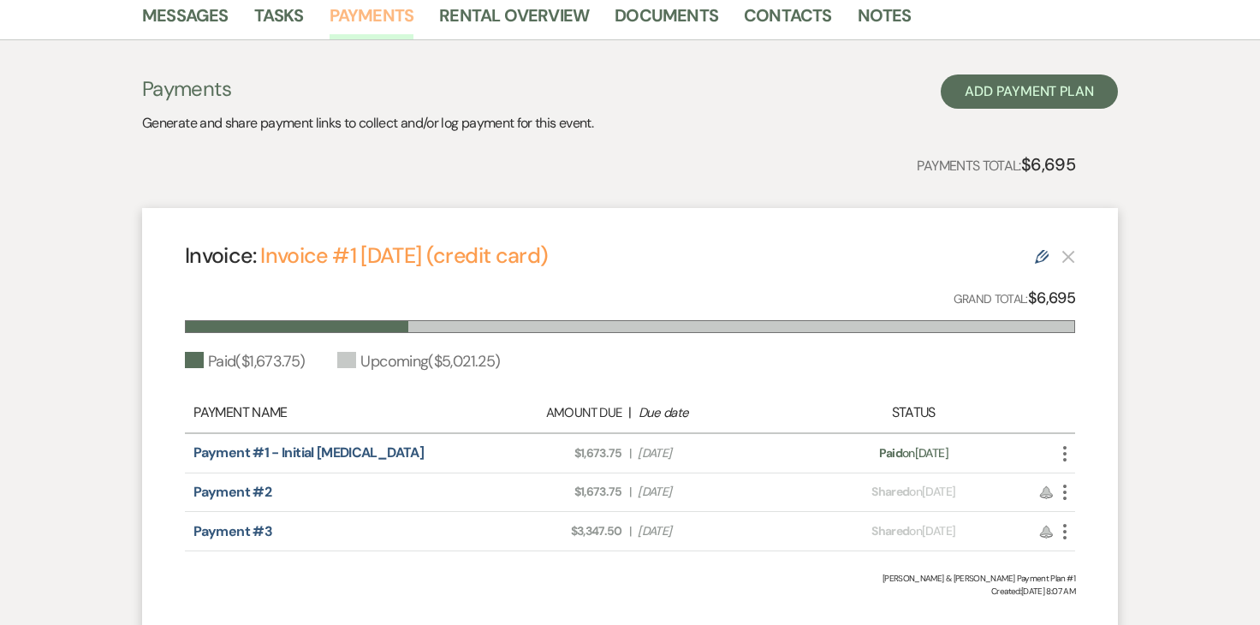
scroll to position [253, 0]
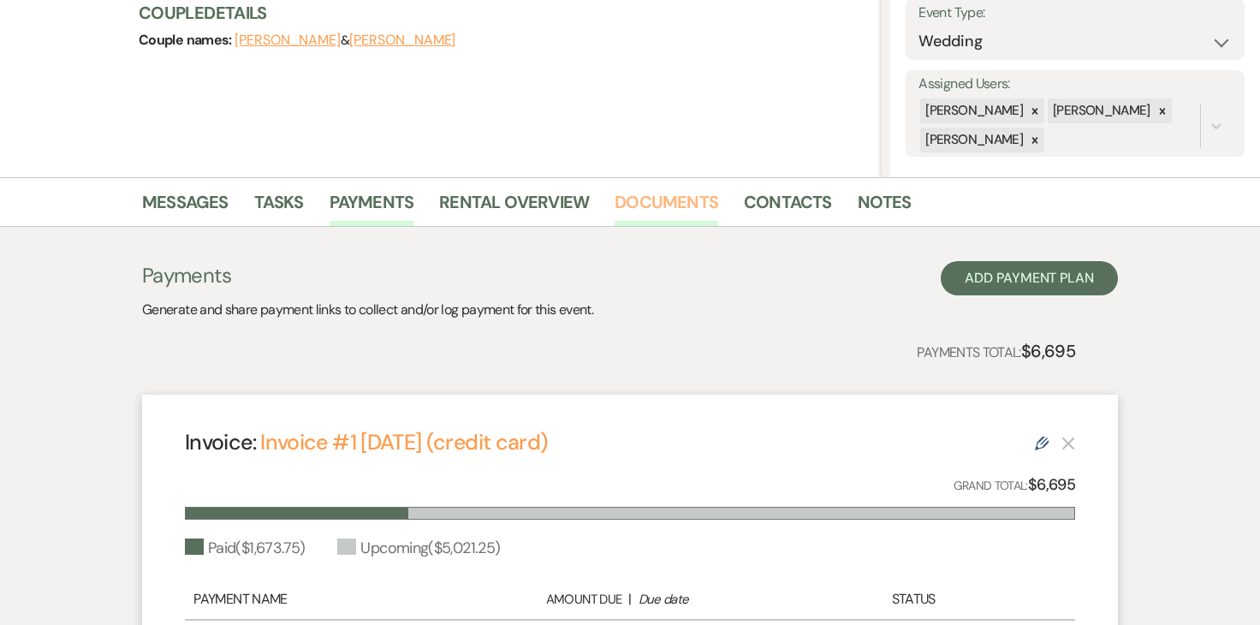
click at [681, 190] on link "Documents" at bounding box center [667, 207] width 104 height 38
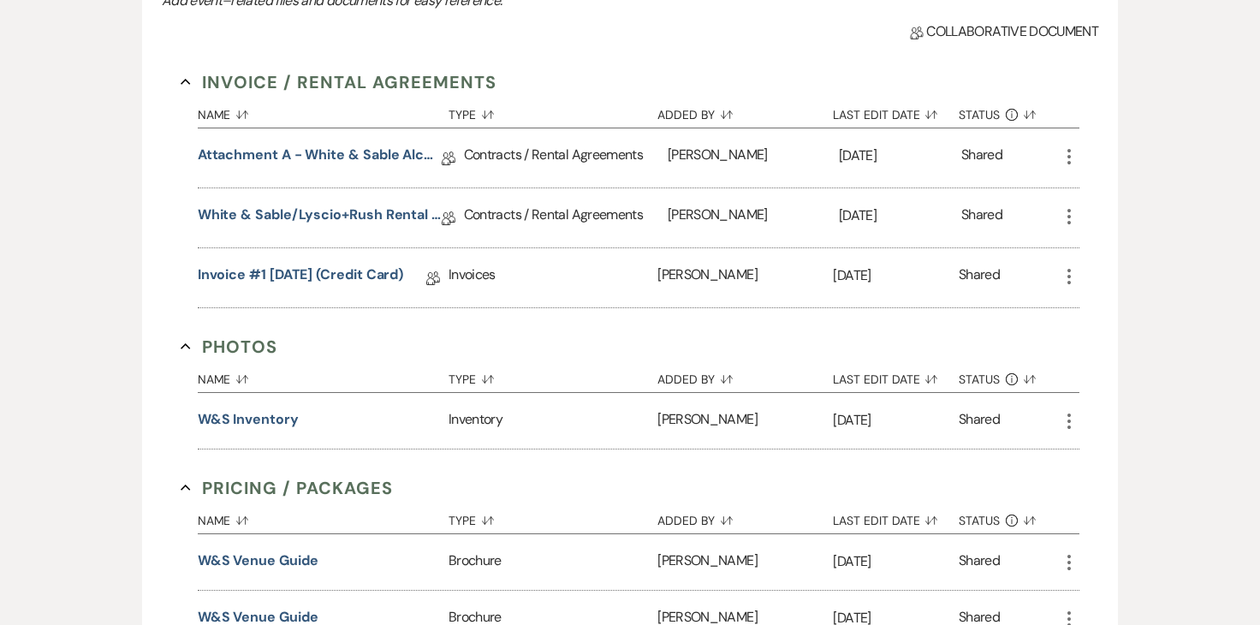
scroll to position [596, 0]
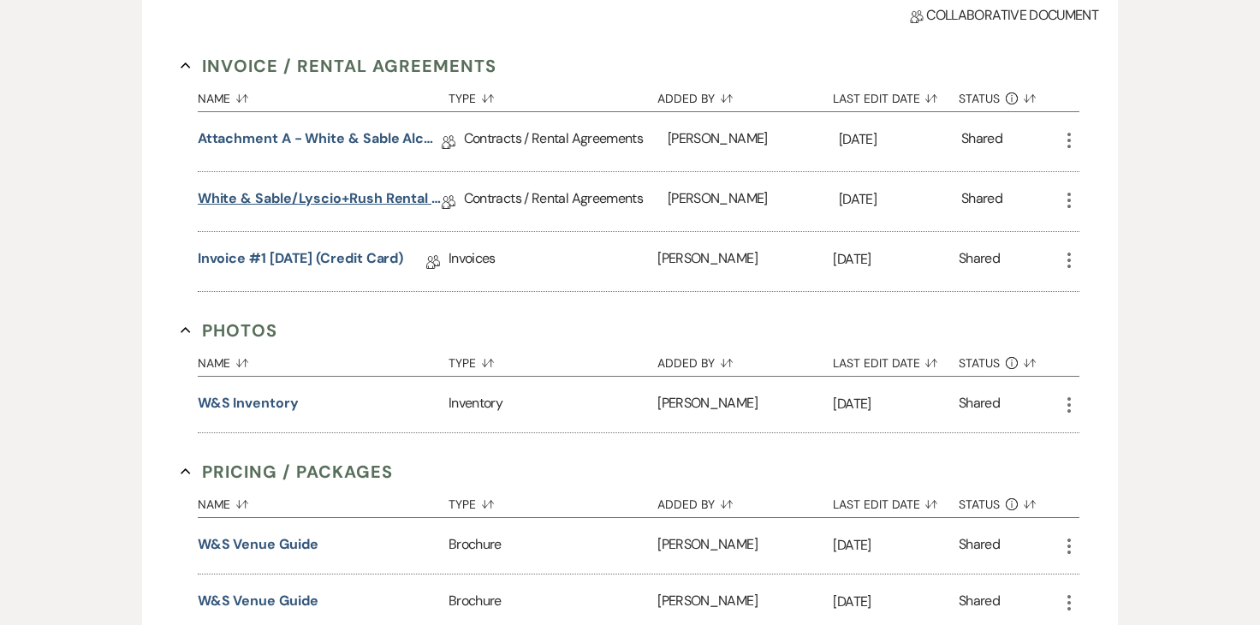
click at [349, 196] on link "White & Sable/Lyscio+Rush Rental Agreement - [DATE]" at bounding box center [320, 201] width 244 height 27
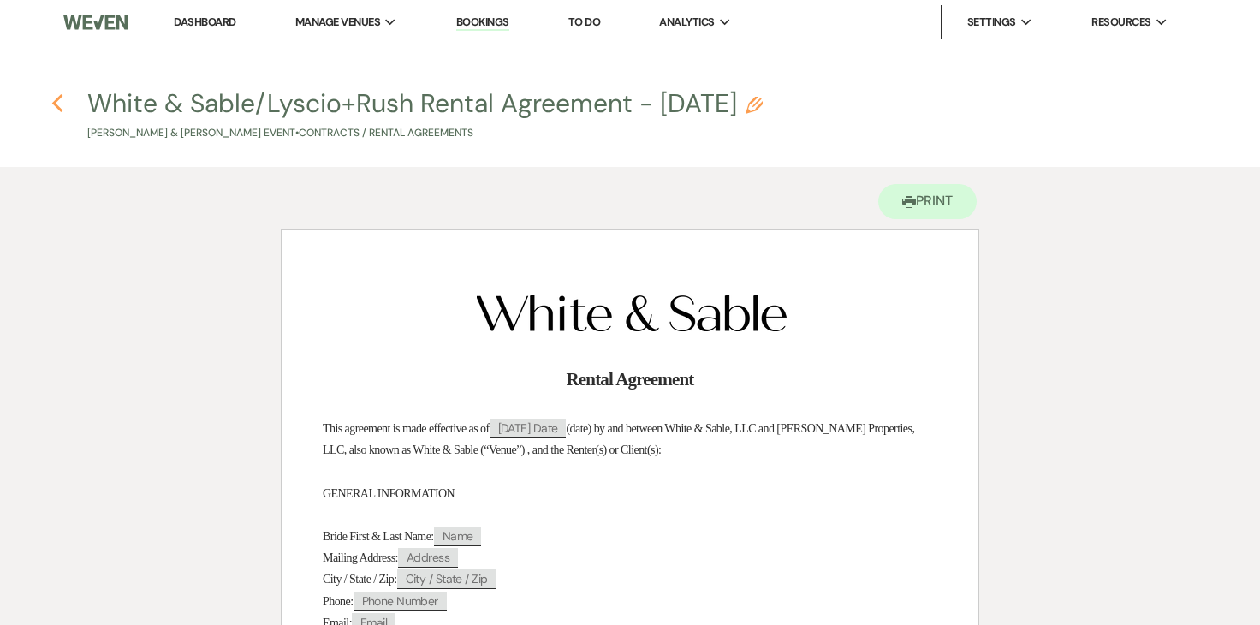
click at [61, 103] on icon "Previous" at bounding box center [57, 103] width 13 height 21
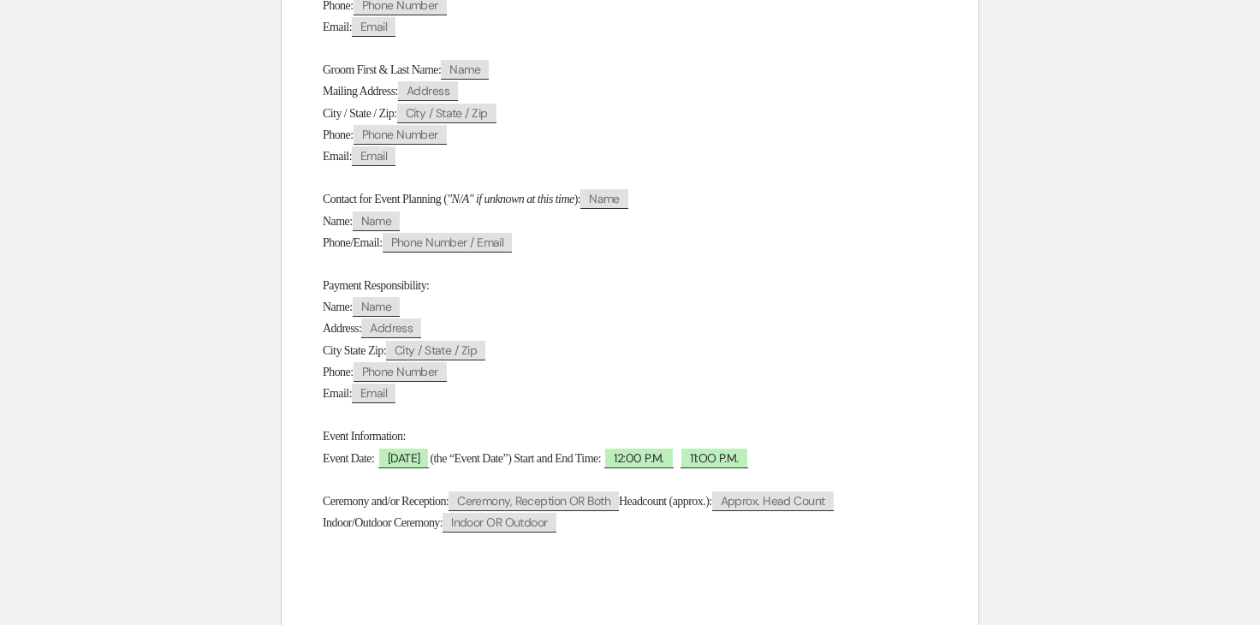
select select "6"
select select "12"
